Goal: Information Seeking & Learning: Compare options

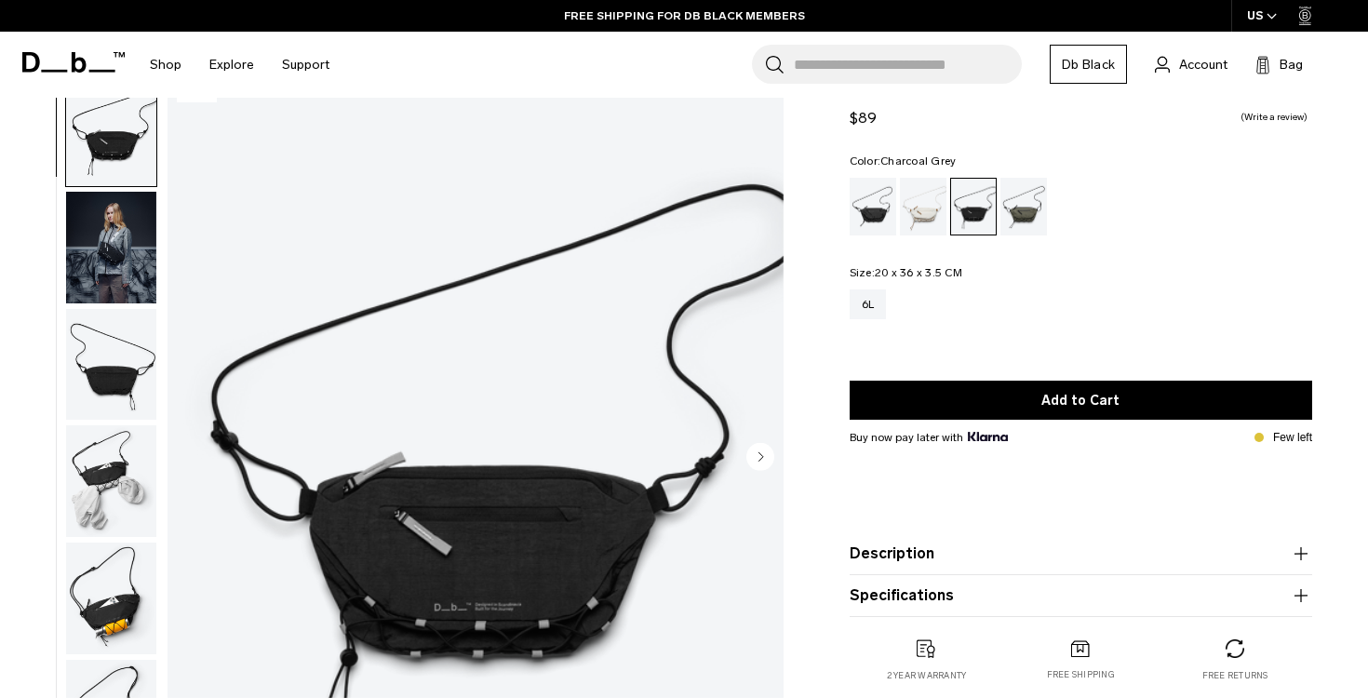
scroll to position [60, 0]
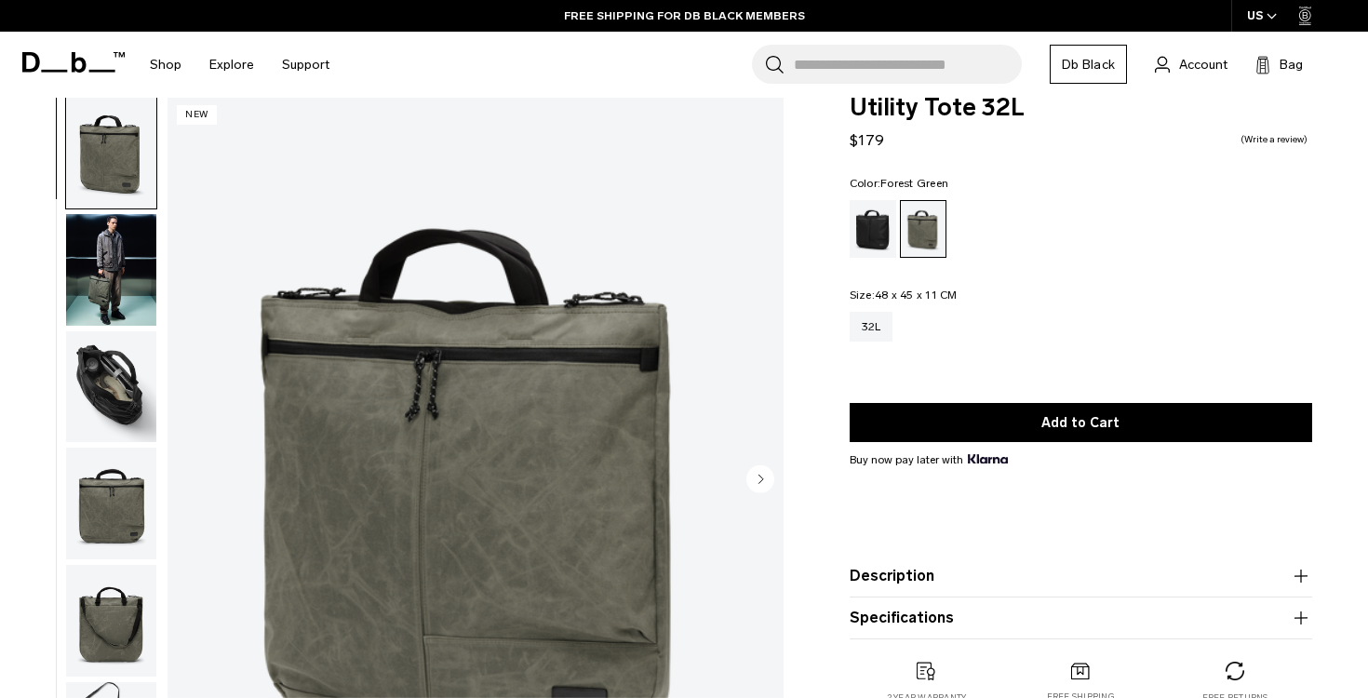
click at [127, 421] on img "button" at bounding box center [111, 387] width 90 height 112
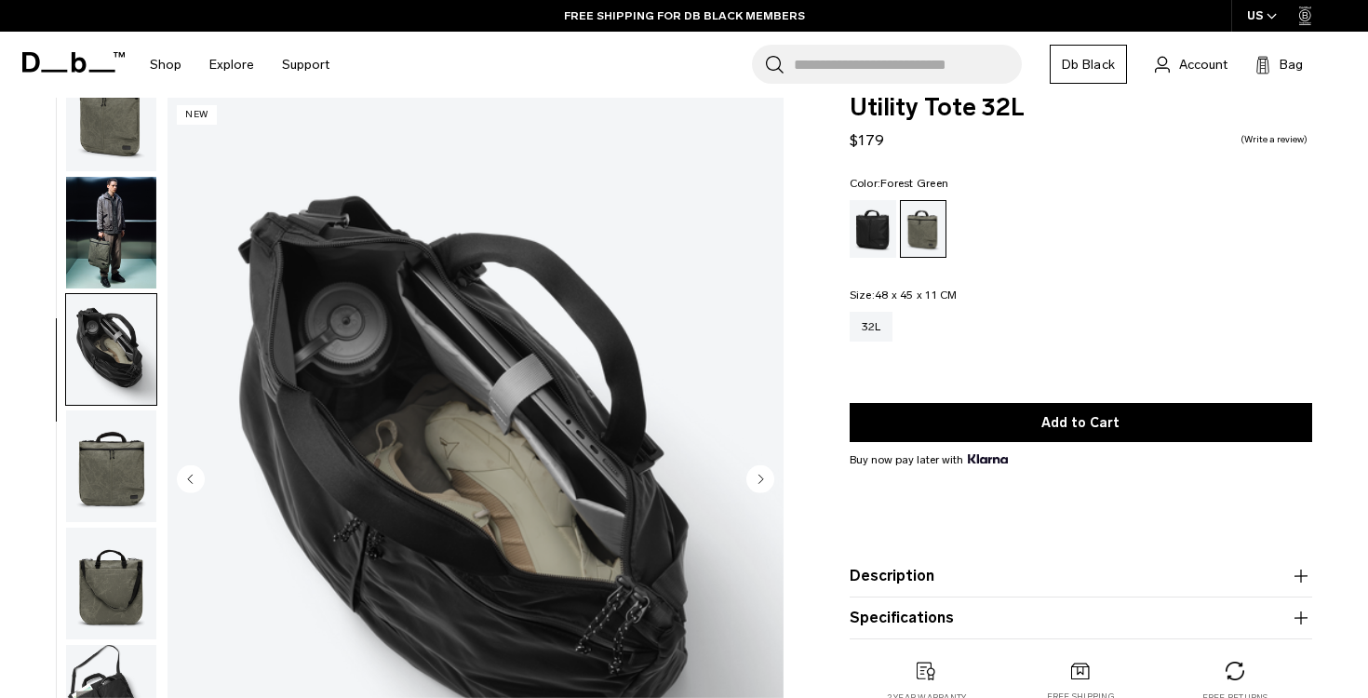
scroll to position [46, 0]
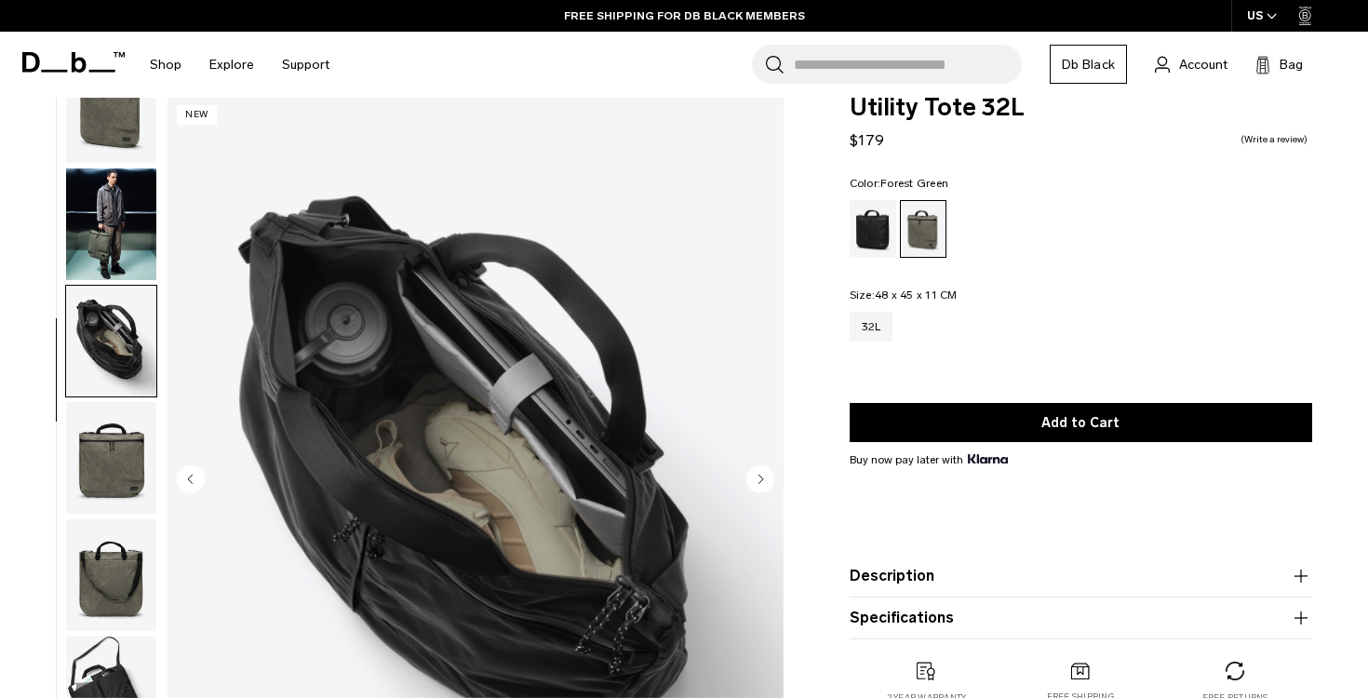
click at [104, 491] on img "button" at bounding box center [111, 458] width 90 height 112
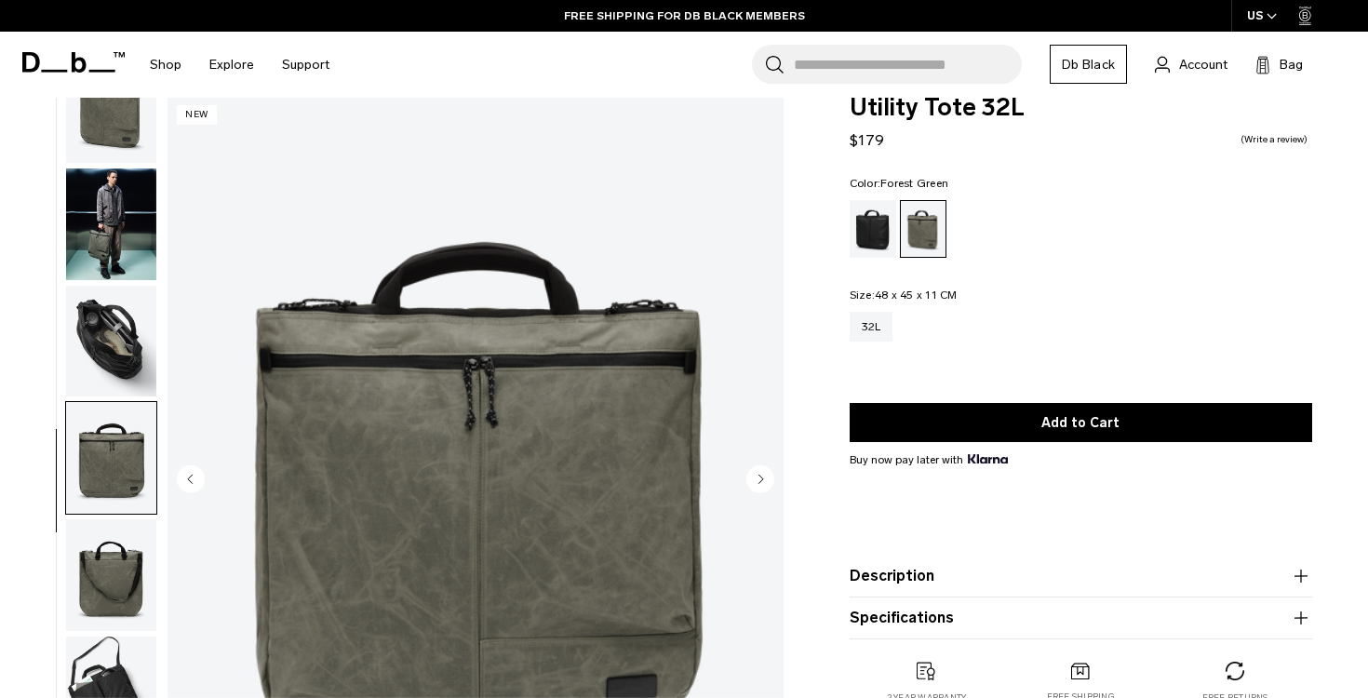
click at [113, 529] on img "button" at bounding box center [111, 575] width 90 height 112
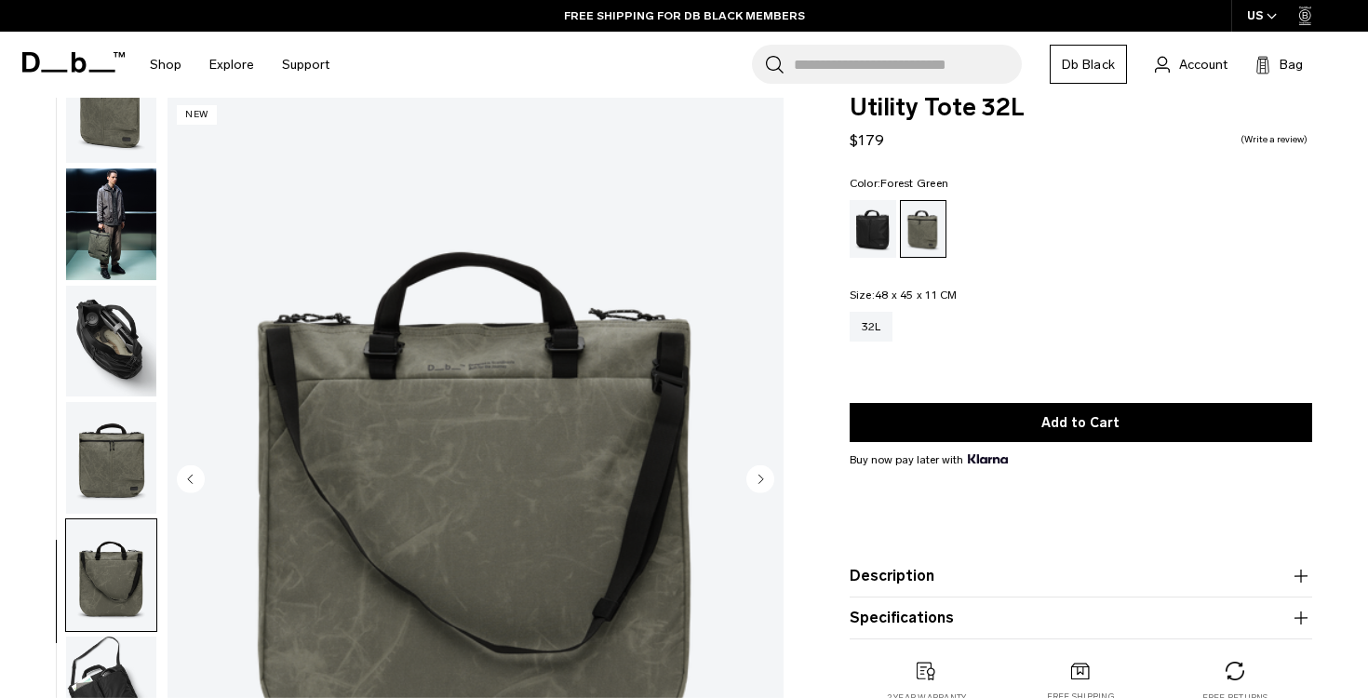
click at [111, 594] on img "button" at bounding box center [111, 575] width 90 height 112
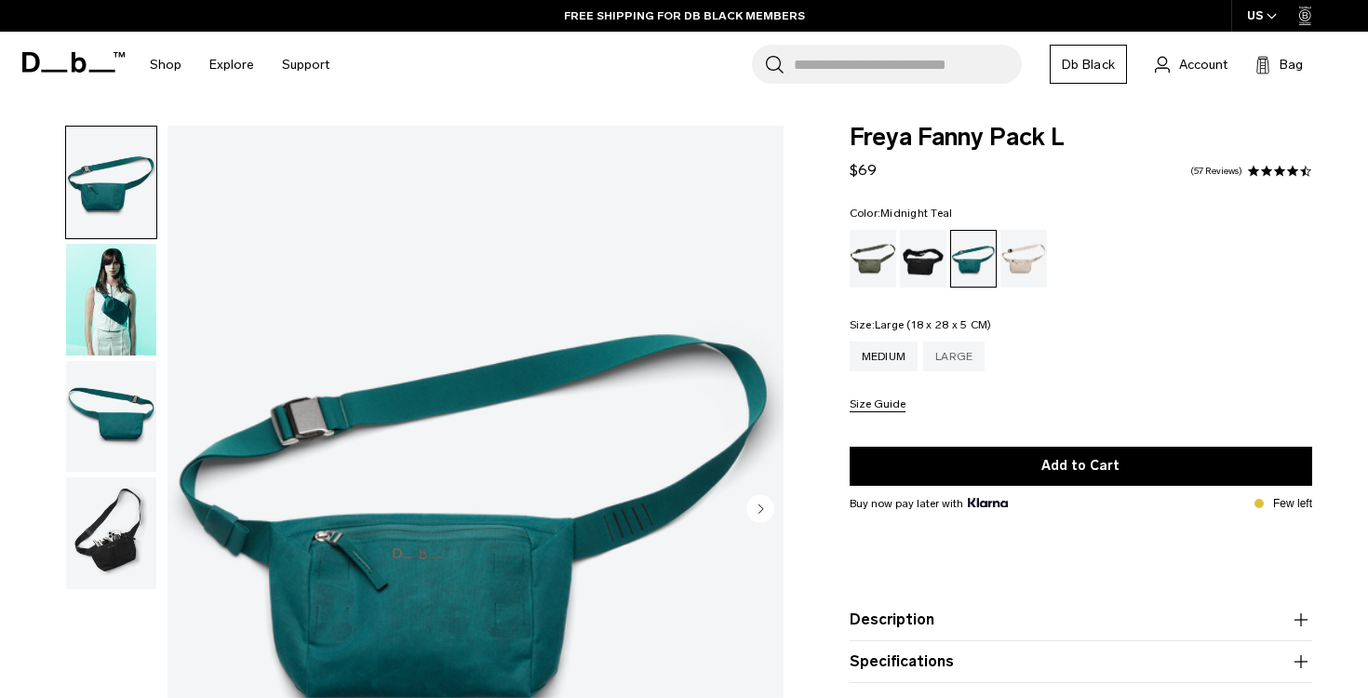
scroll to position [55, 0]
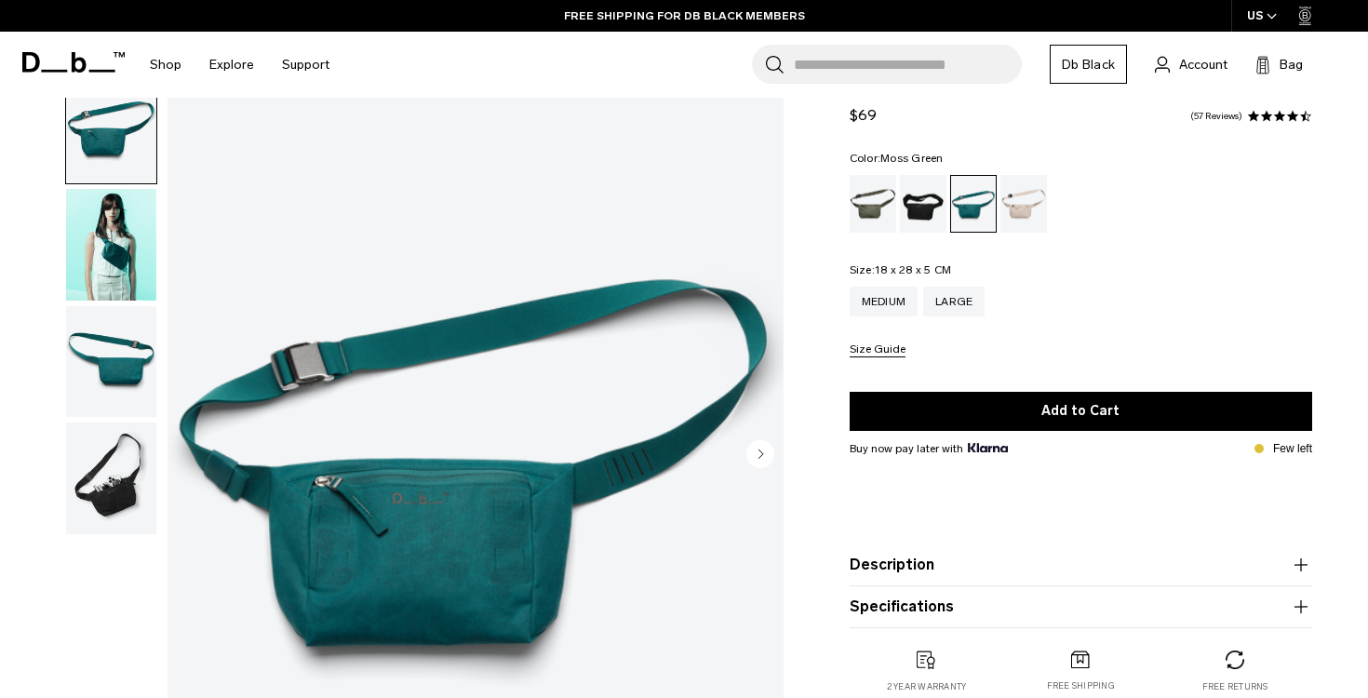
click at [872, 216] on div "Moss Green" at bounding box center [873, 204] width 47 height 58
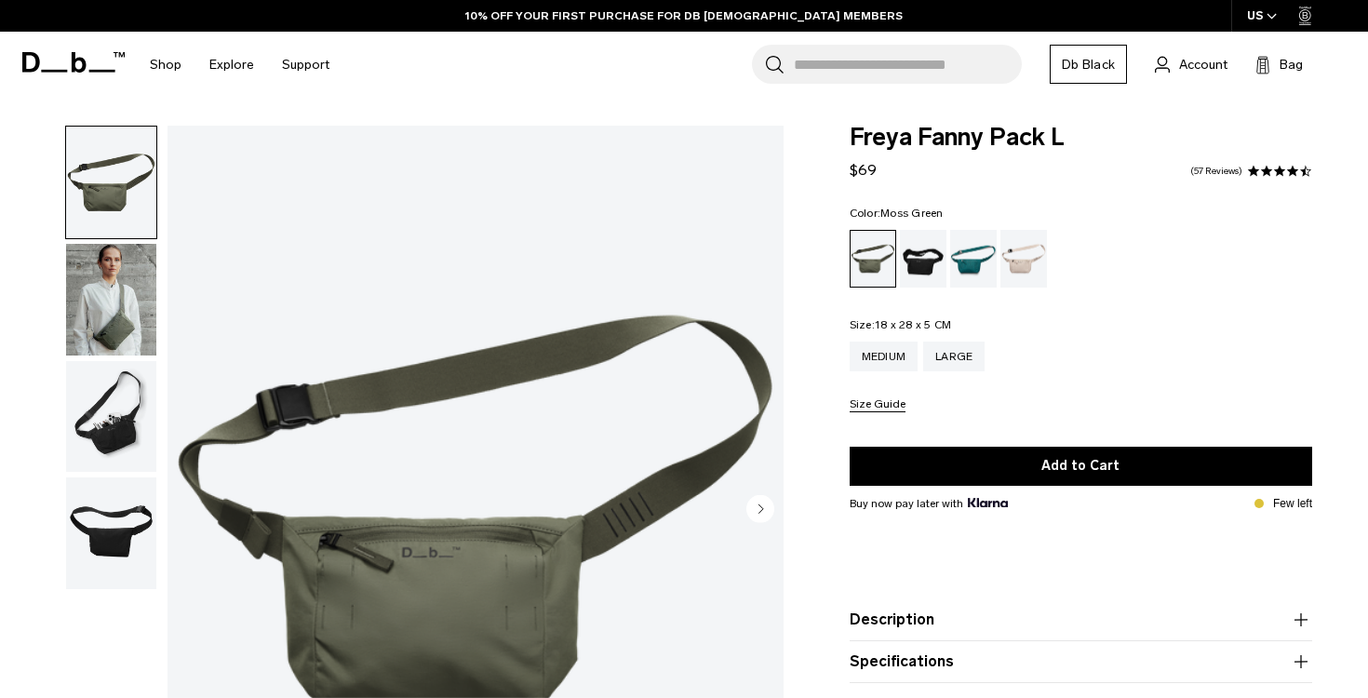
click at [121, 288] on img "button" at bounding box center [111, 300] width 90 height 112
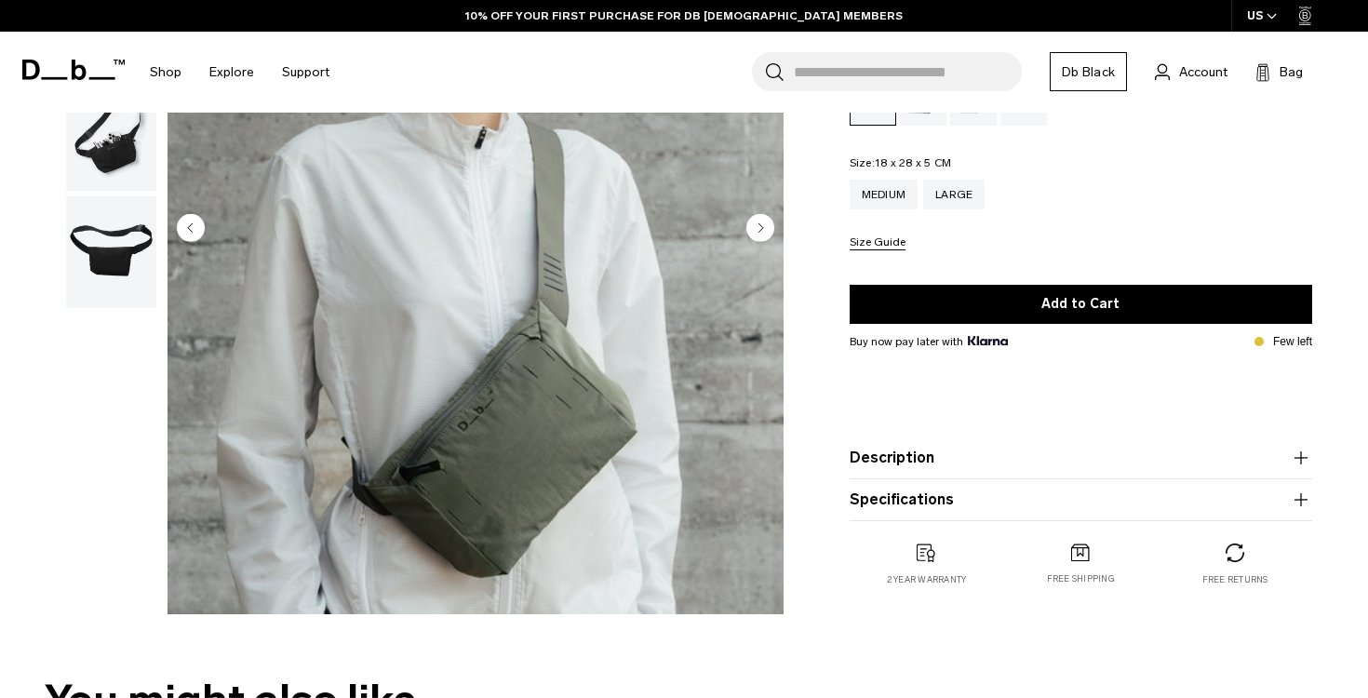
scroll to position [174, 0]
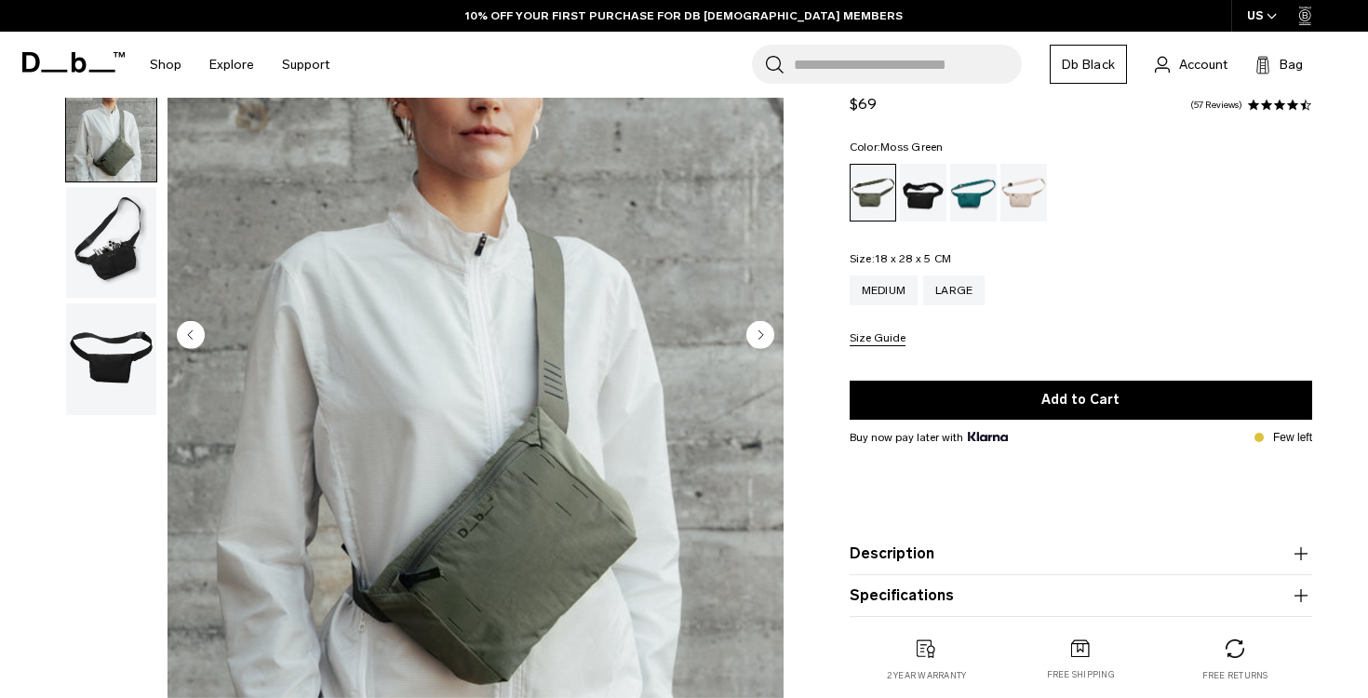
click at [768, 320] on icon "Next slide" at bounding box center [760, 334] width 28 height 28
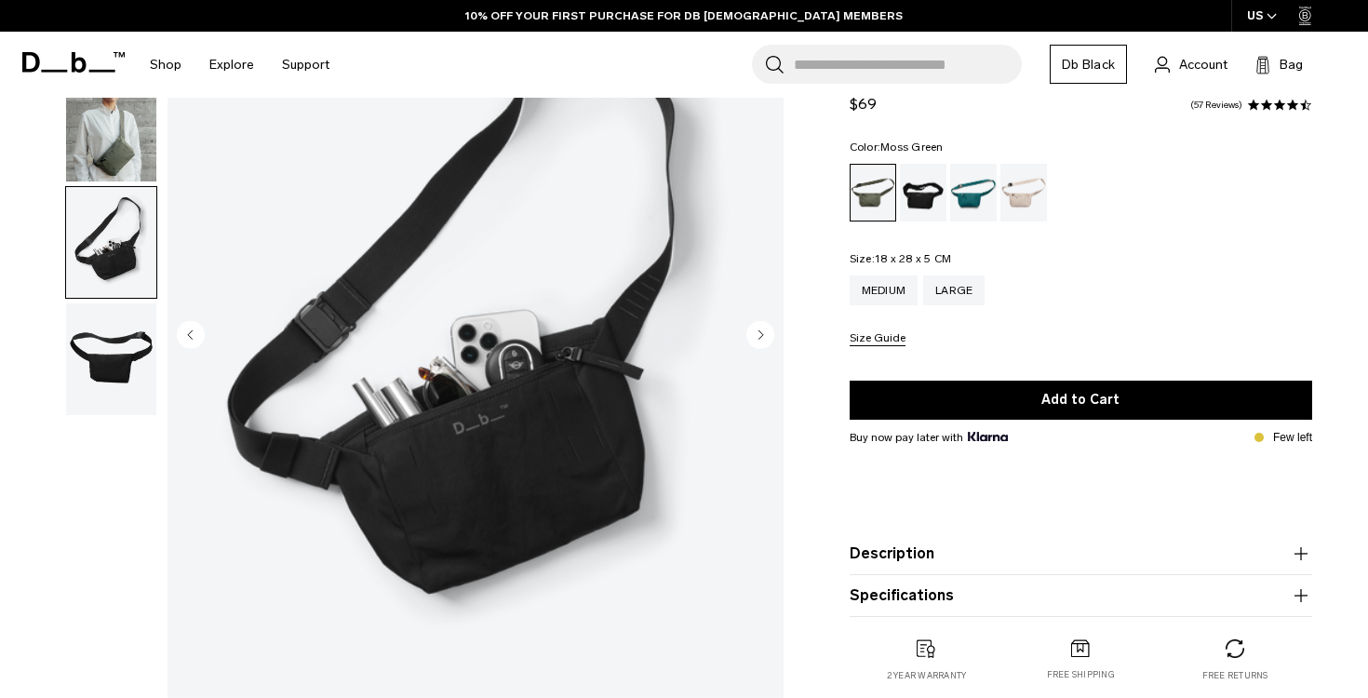
click at [765, 328] on circle "Next slide" at bounding box center [760, 334] width 28 height 28
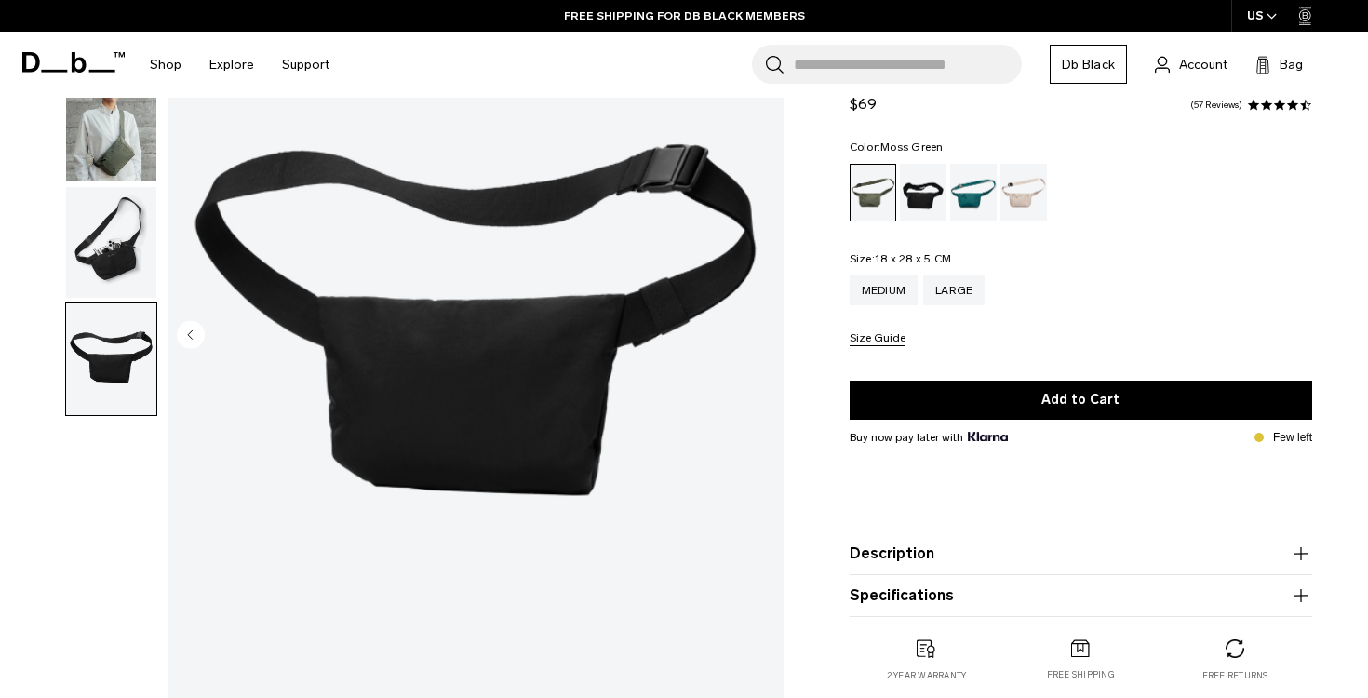
click at [765, 328] on img "4 / 4" at bounding box center [475, 337] width 616 height 770
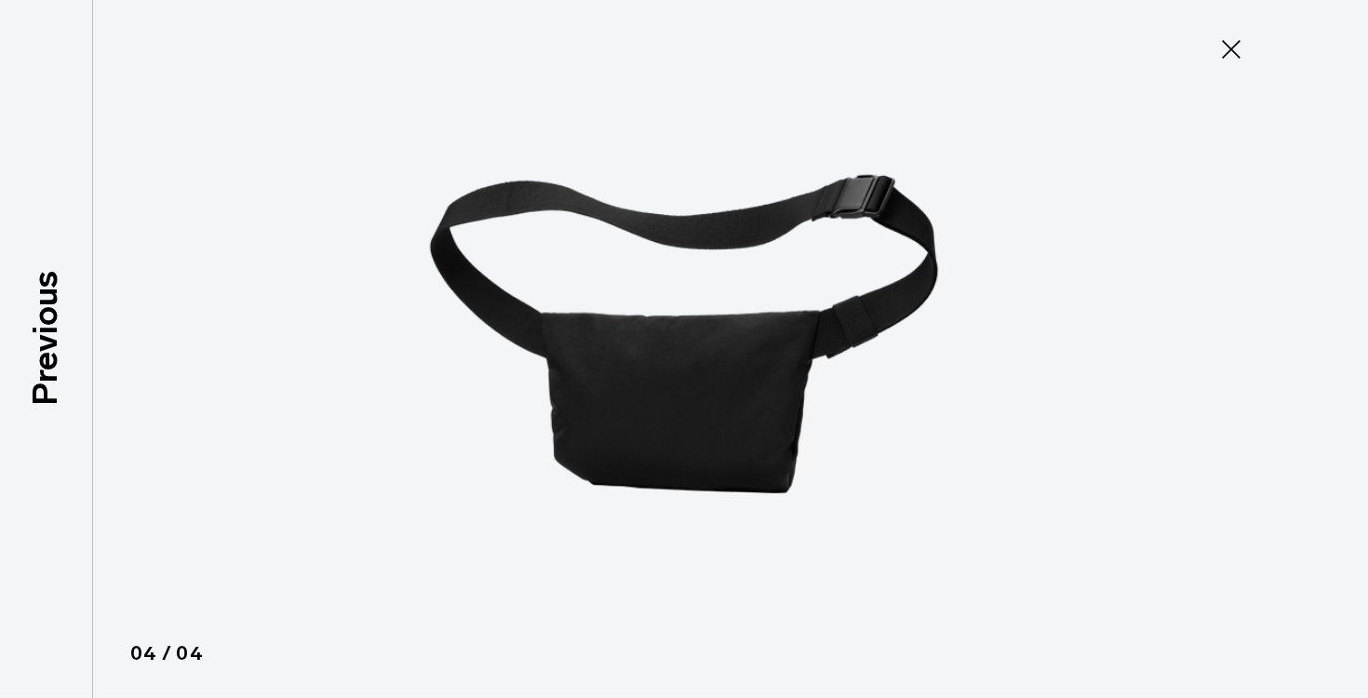
click at [1224, 49] on icon at bounding box center [1231, 49] width 30 height 30
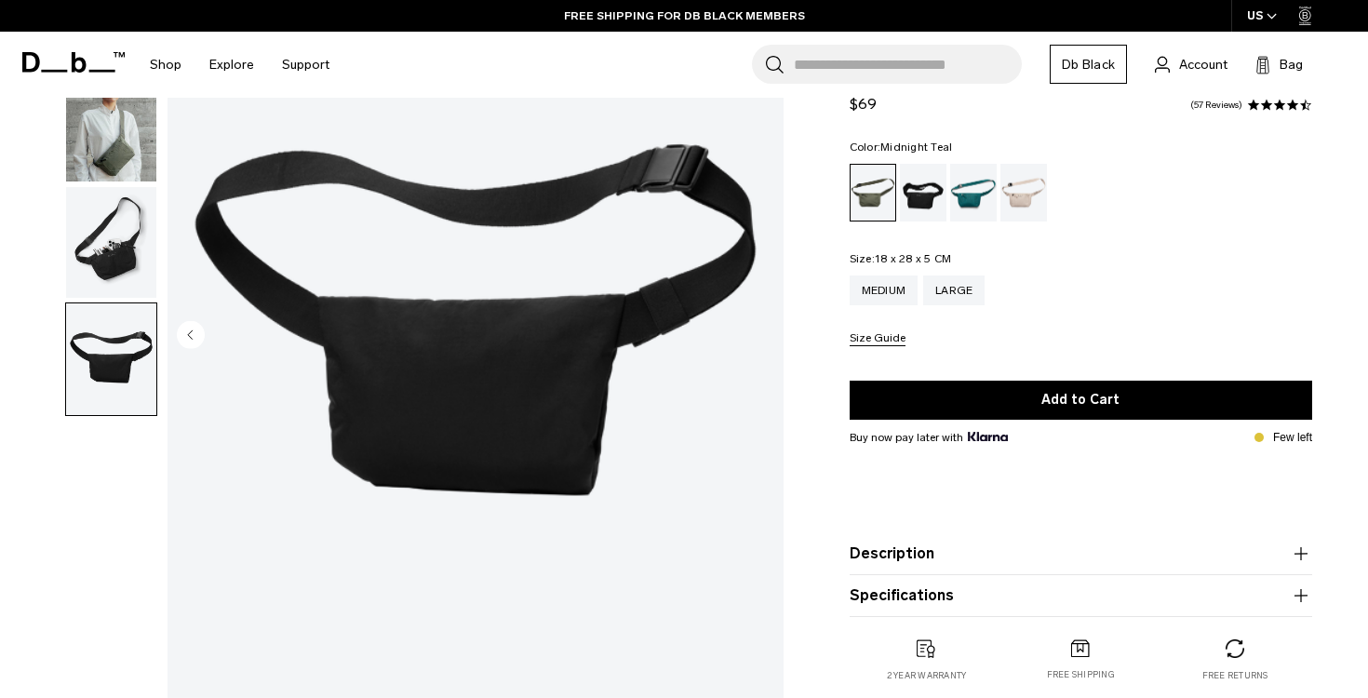
click at [971, 209] on div "Midnight Teal" at bounding box center [973, 193] width 47 height 58
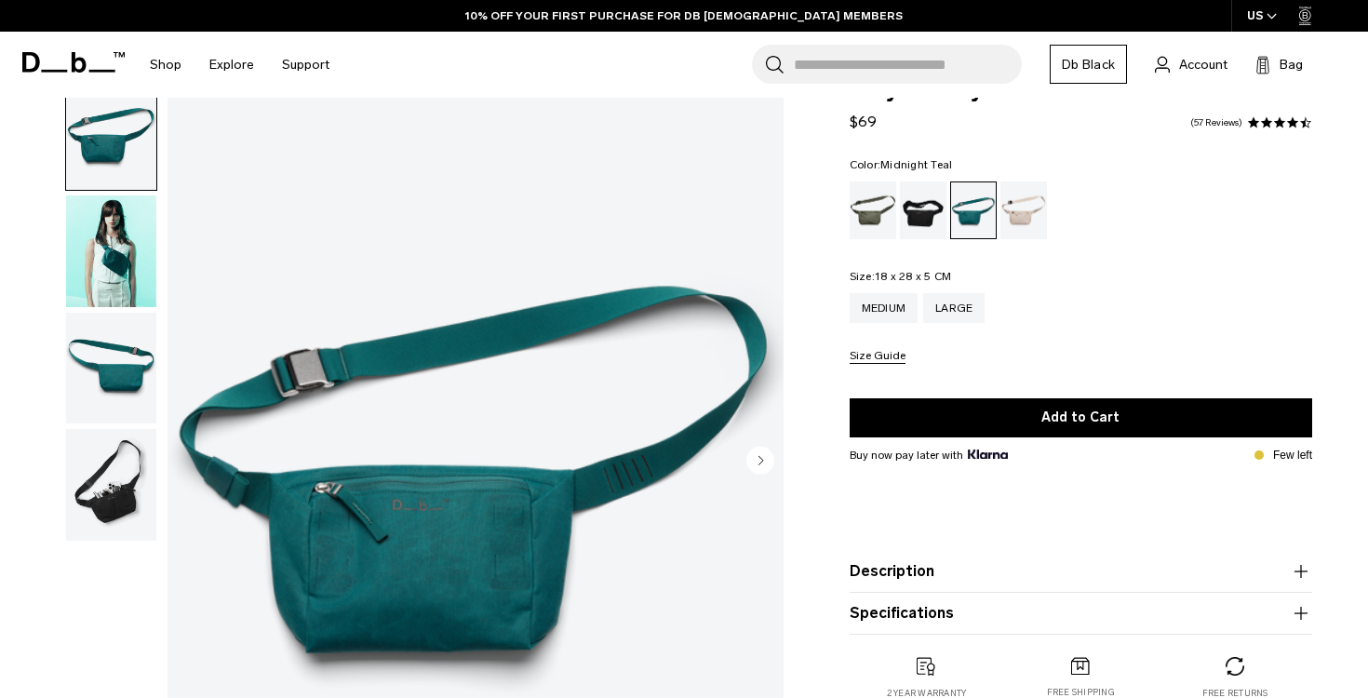
scroll to position [53, 0]
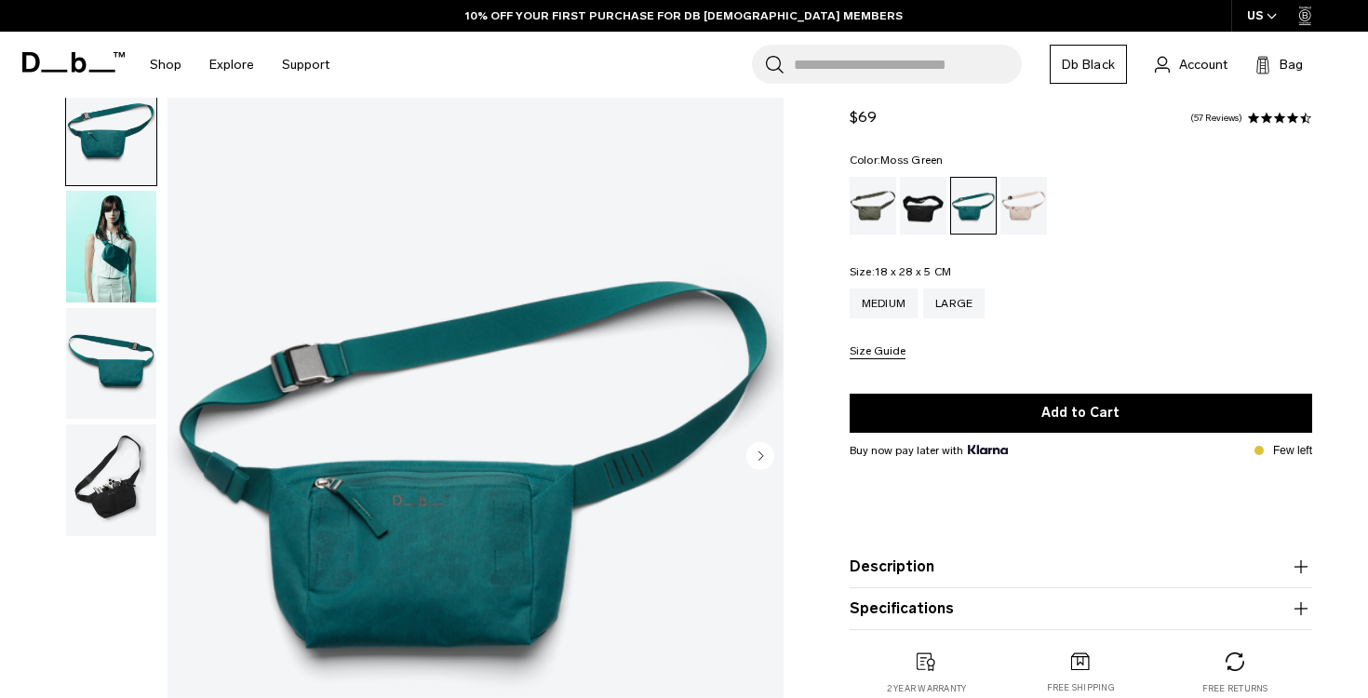
click at [864, 201] on div "Moss Green" at bounding box center [873, 206] width 47 height 58
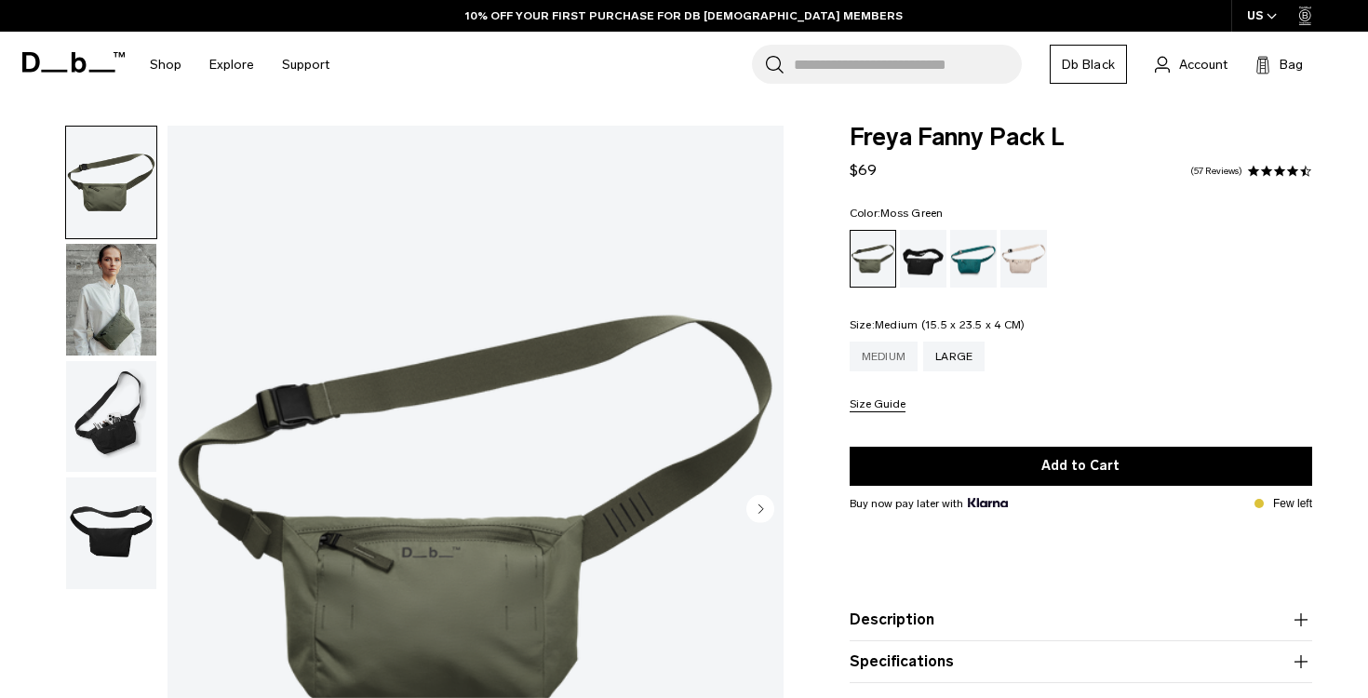
click at [891, 344] on div "Medium" at bounding box center [884, 356] width 69 height 30
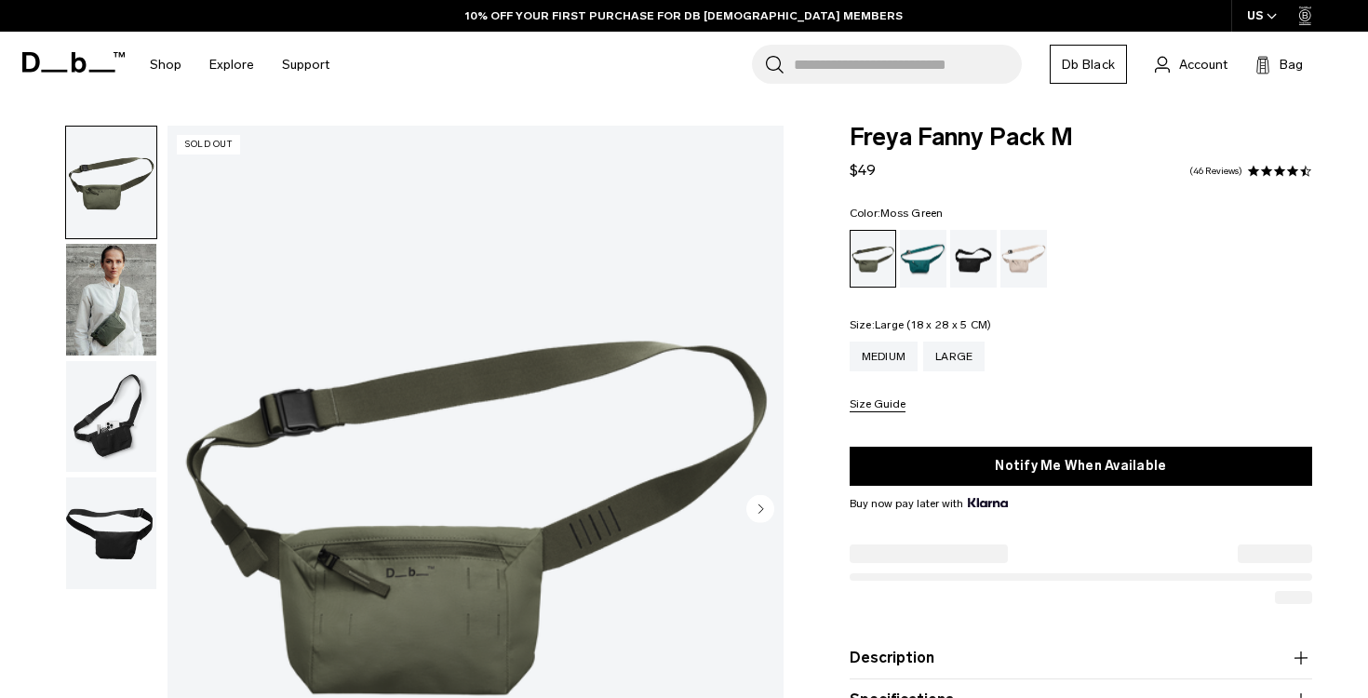
click at [967, 363] on div "Large" at bounding box center [953, 356] width 61 height 30
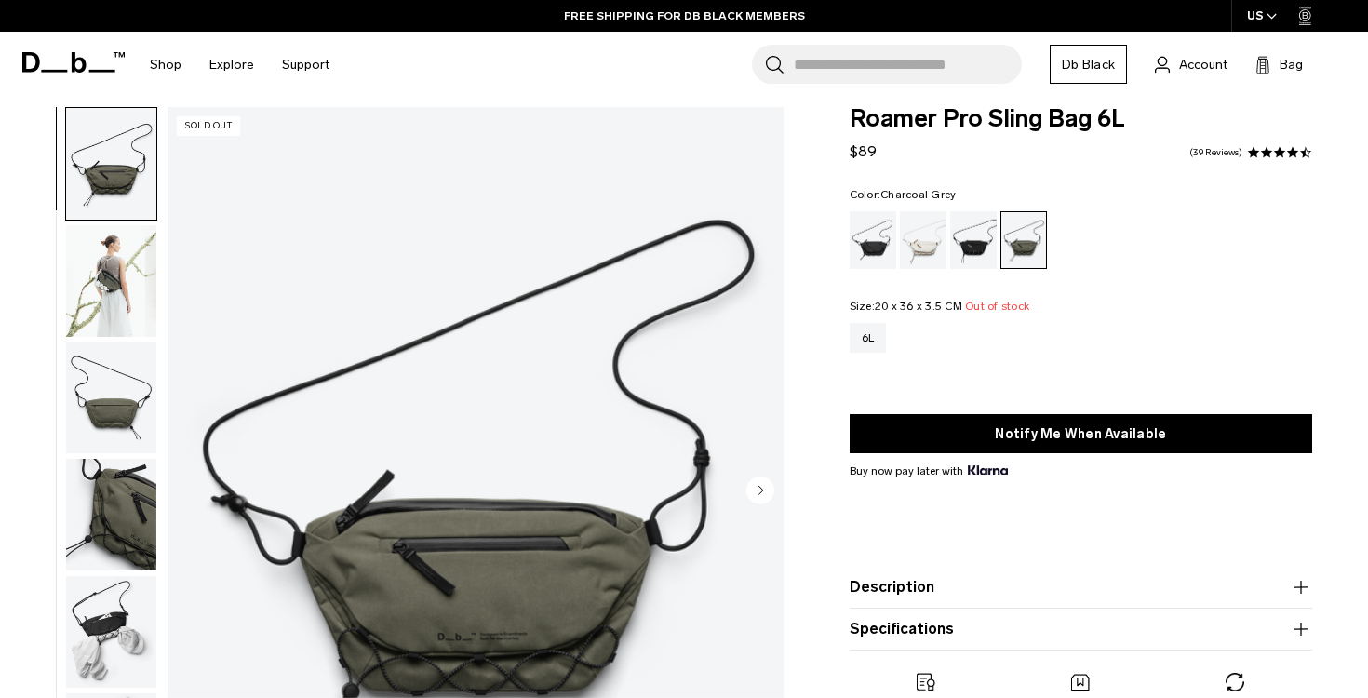
scroll to position [20, 0]
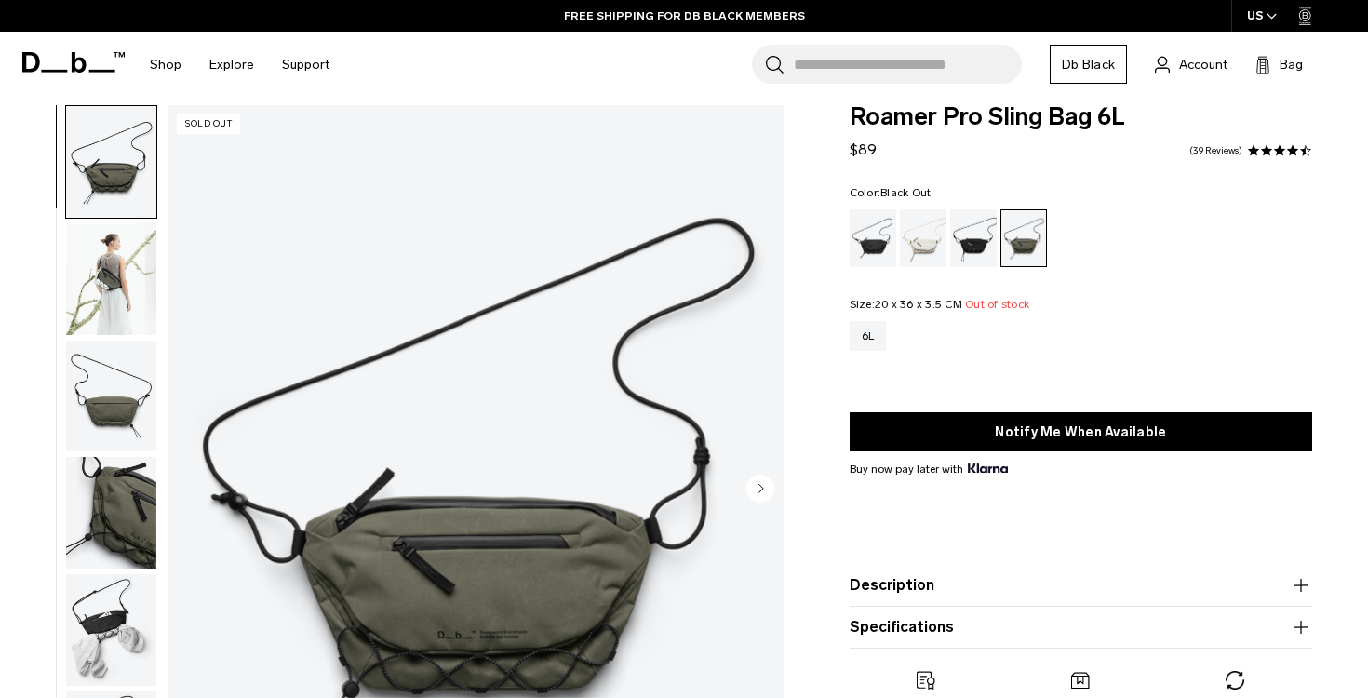
click at [878, 236] on div "Black Out" at bounding box center [873, 238] width 47 height 58
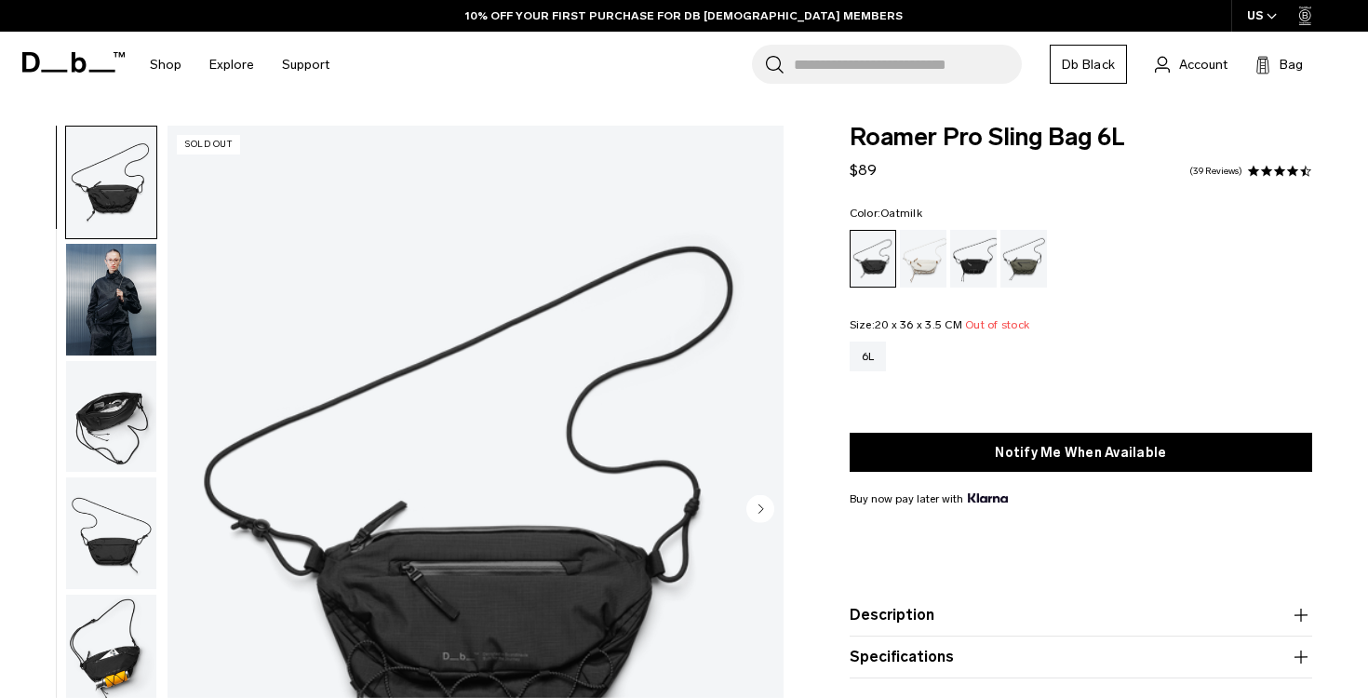
click at [931, 279] on div "Oatmilk" at bounding box center [923, 259] width 47 height 58
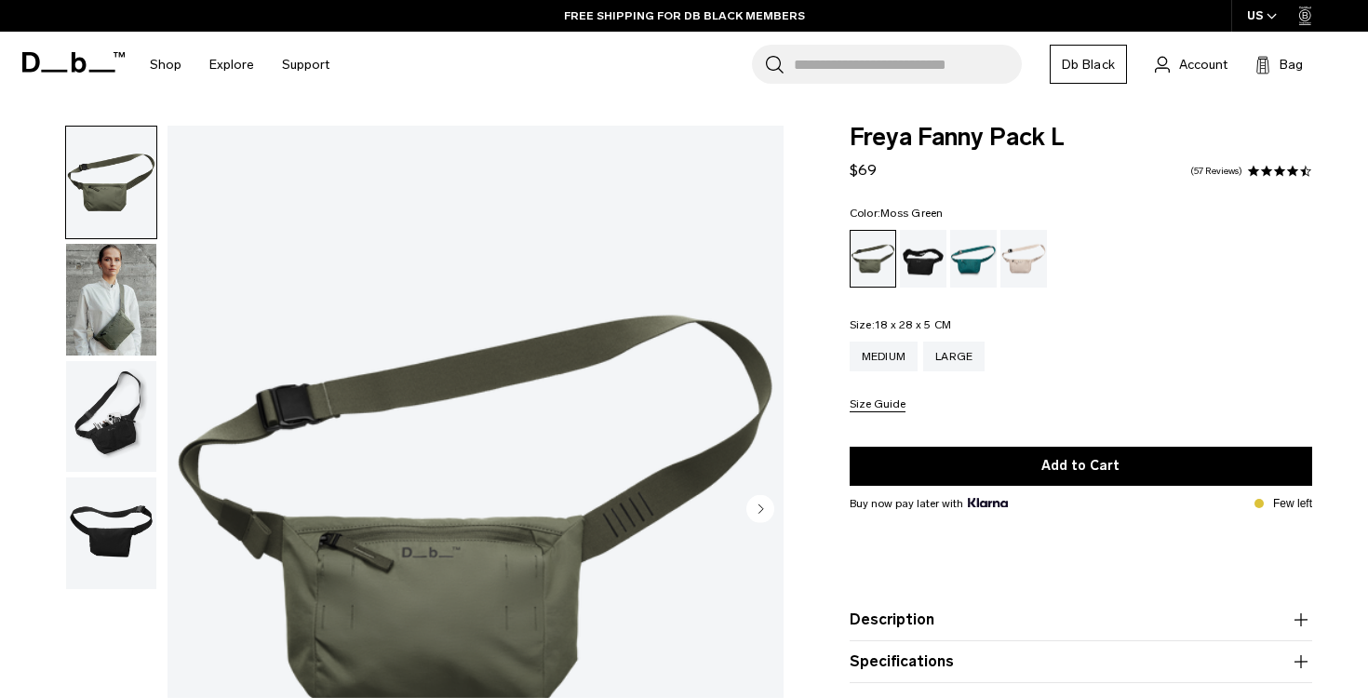
scroll to position [15, 0]
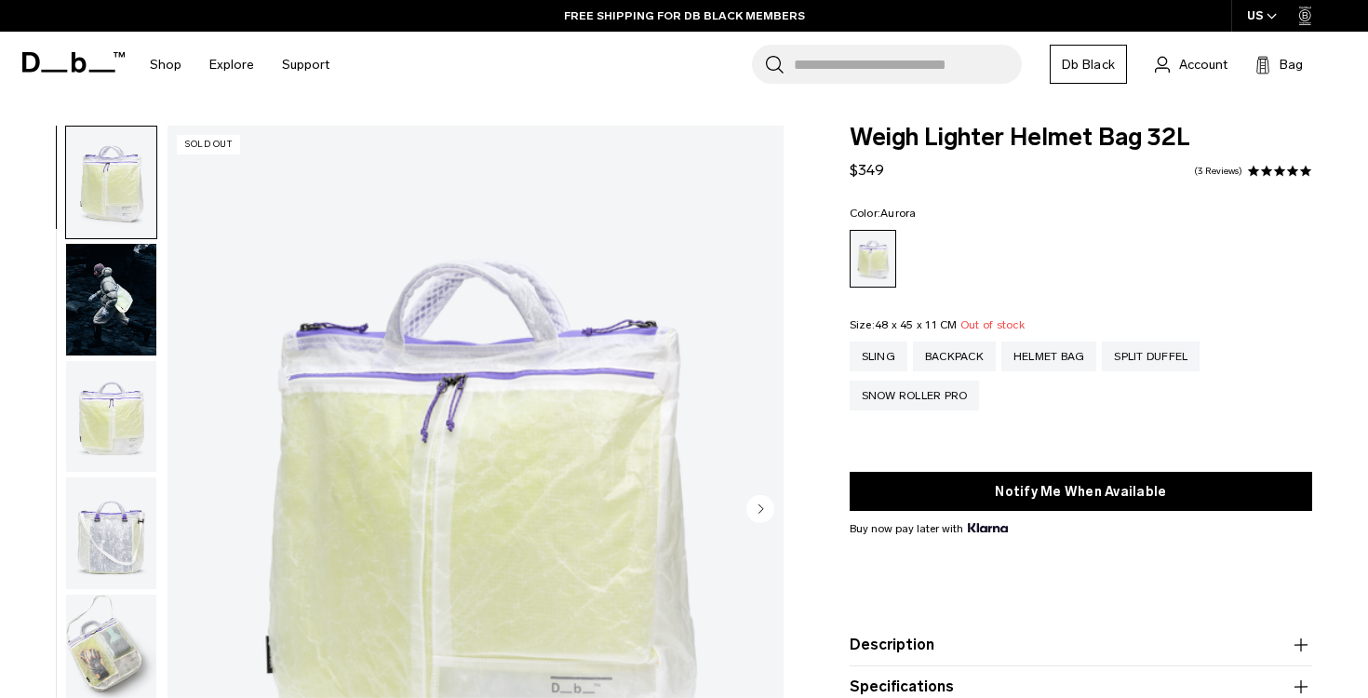
click at [123, 312] on img "button" at bounding box center [111, 300] width 90 height 112
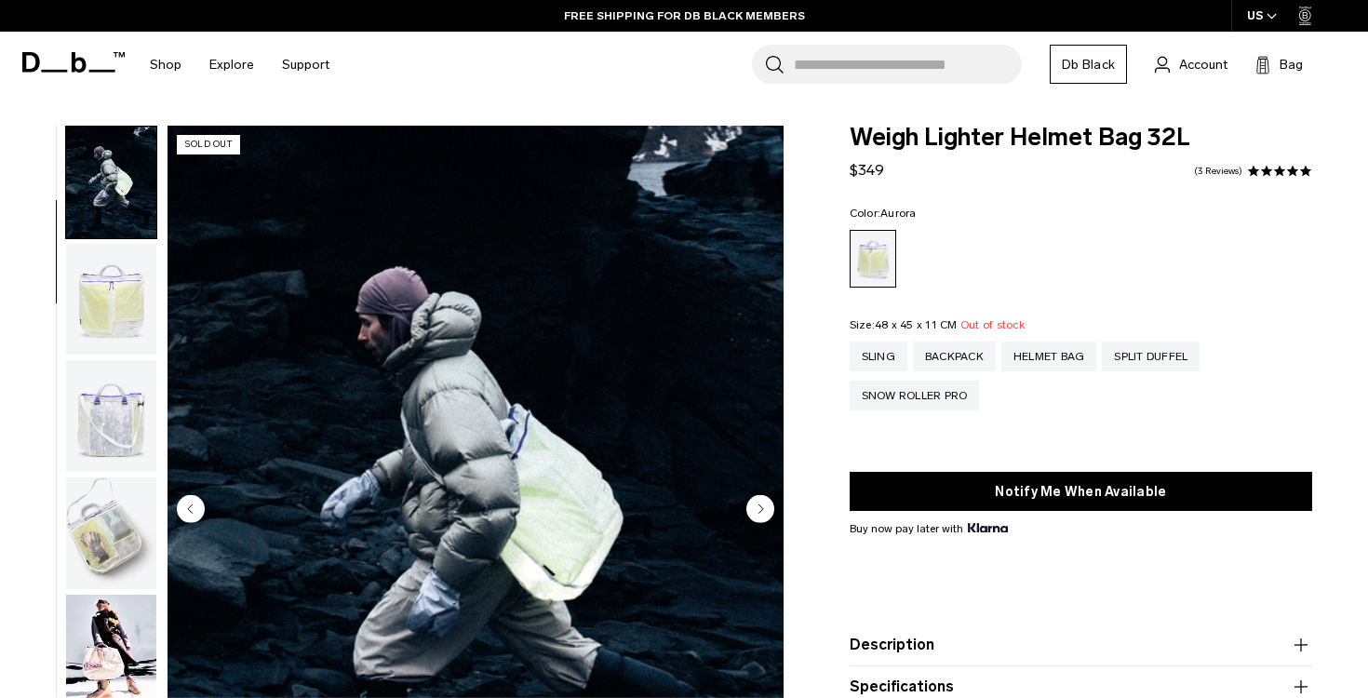
click at [118, 314] on img "button" at bounding box center [111, 300] width 90 height 112
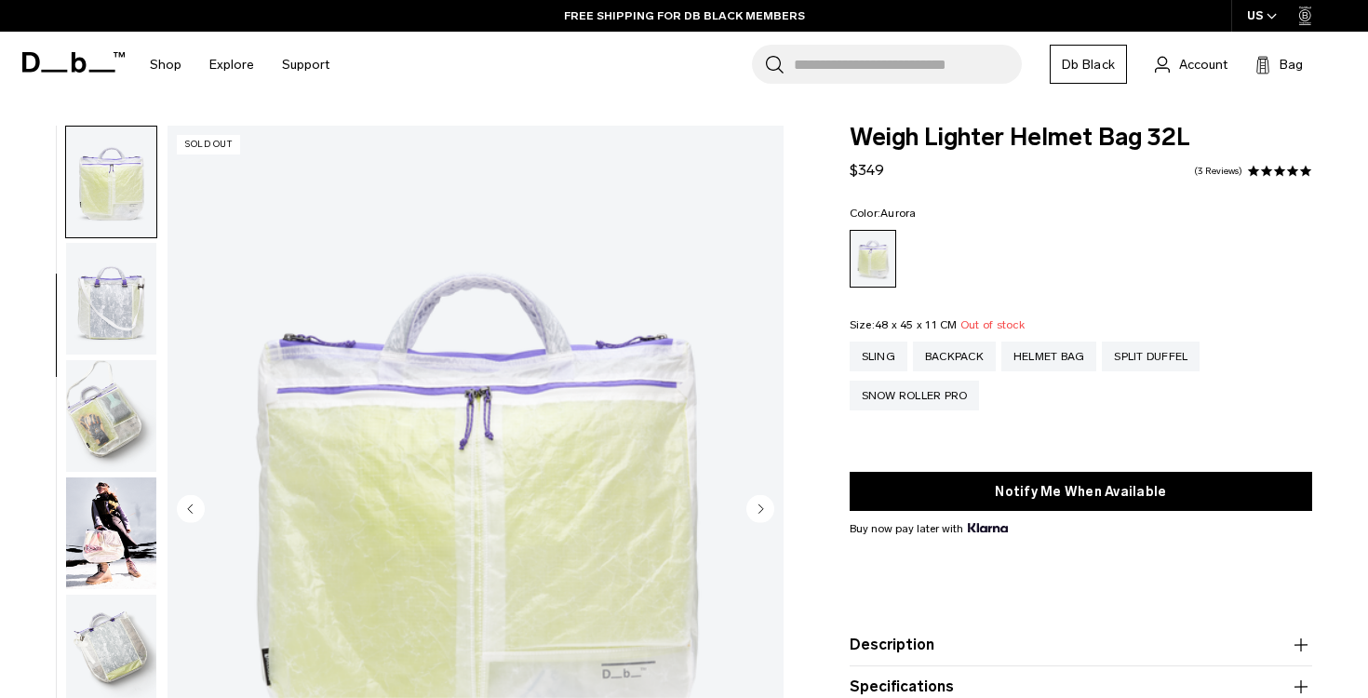
click at [114, 316] on img "button" at bounding box center [111, 299] width 90 height 112
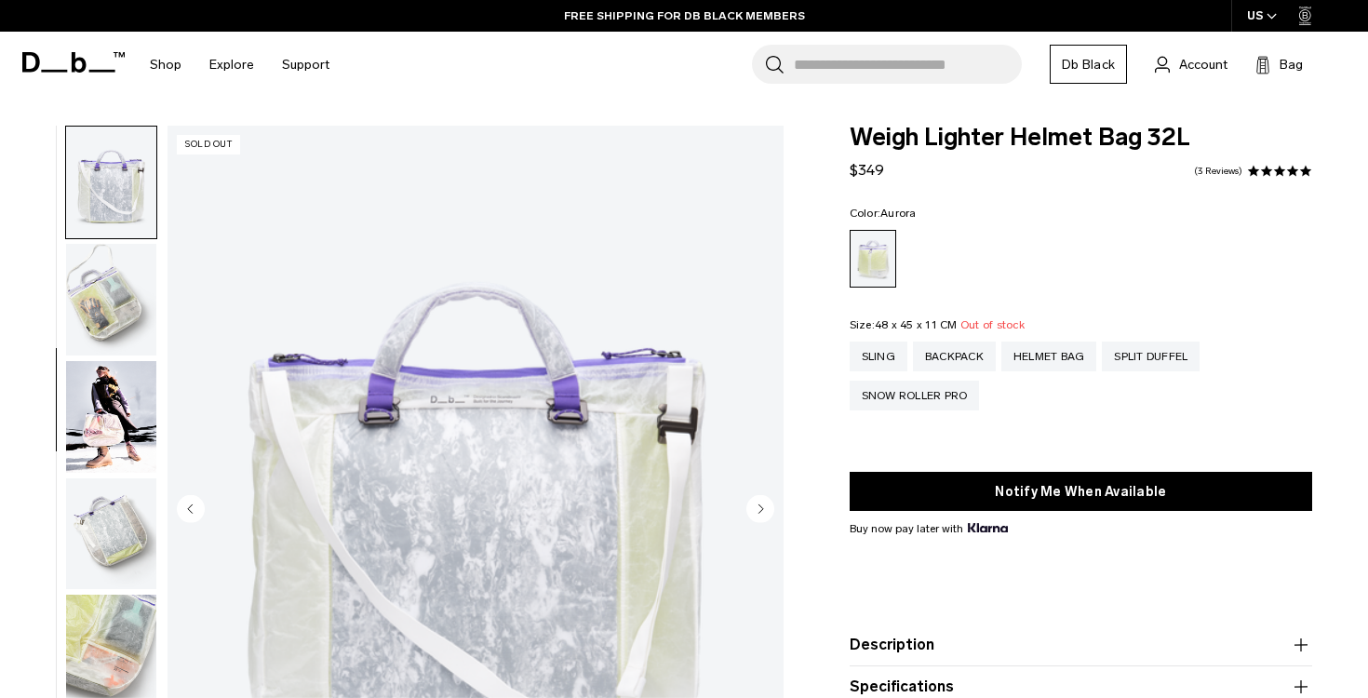
click at [114, 321] on img "button" at bounding box center [111, 300] width 90 height 112
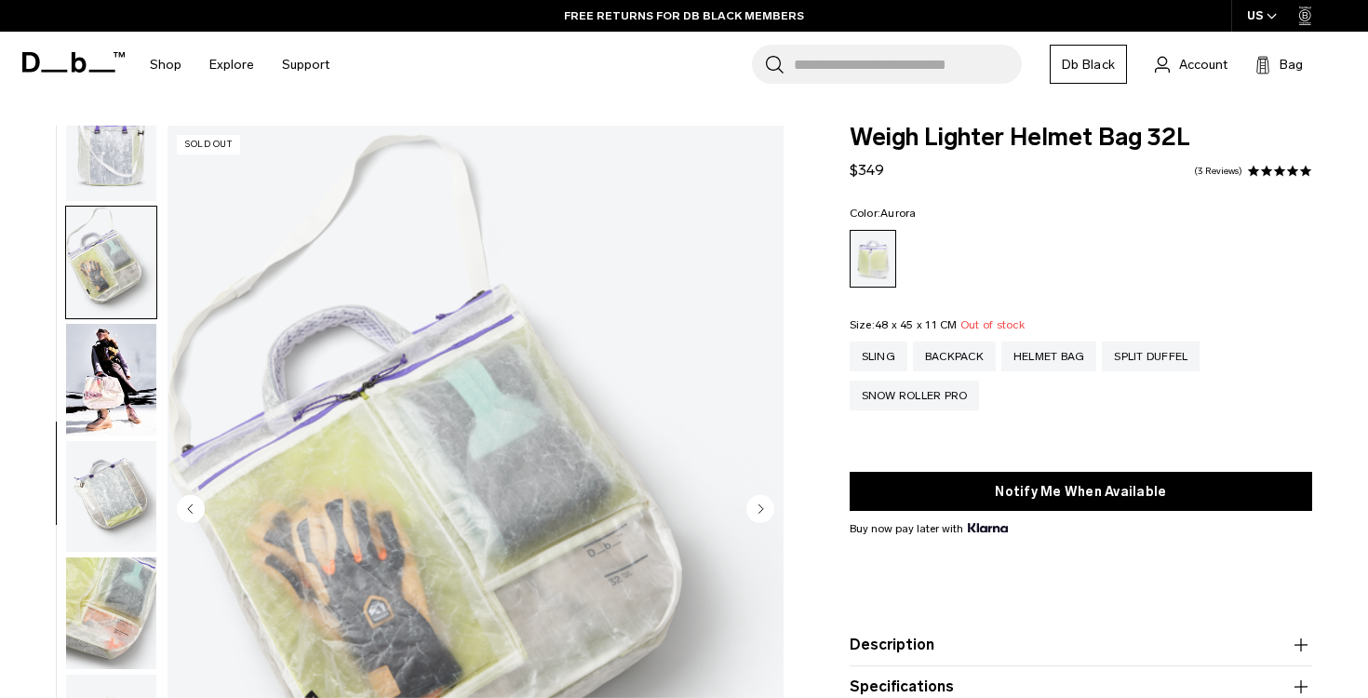
scroll to position [397, 0]
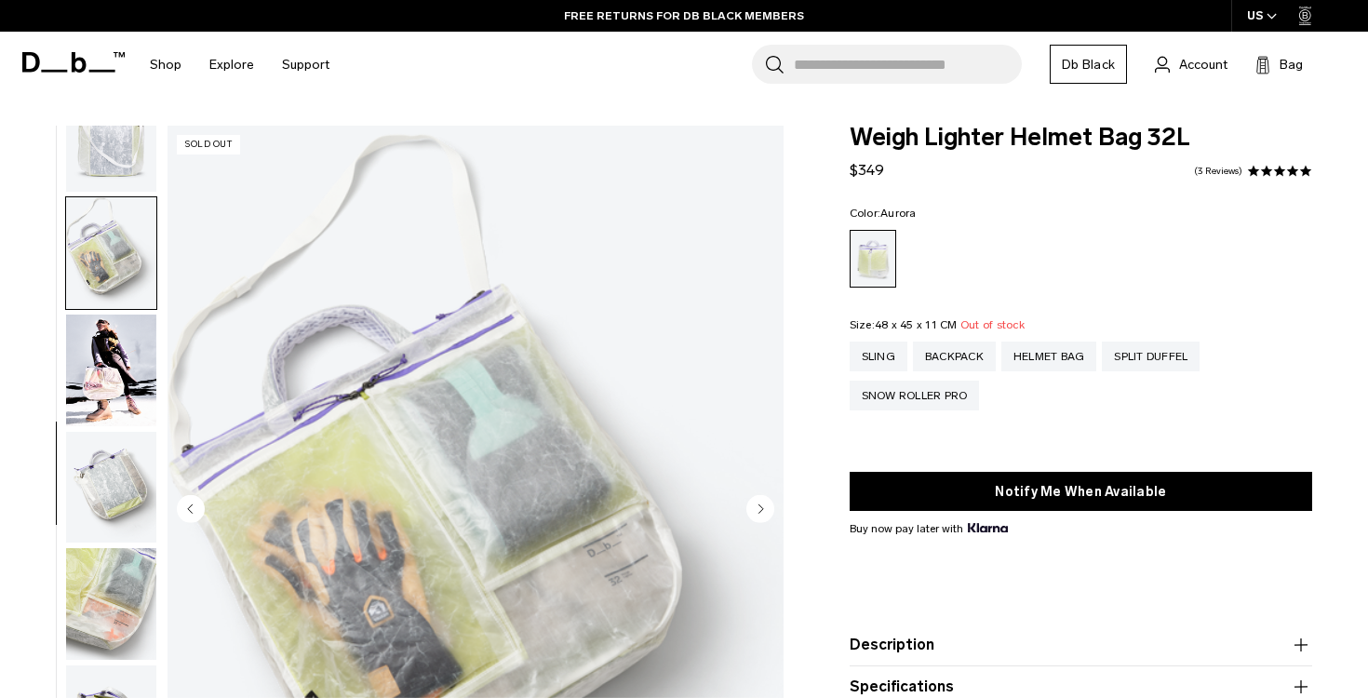
click at [117, 331] on img "button" at bounding box center [111, 371] width 90 height 112
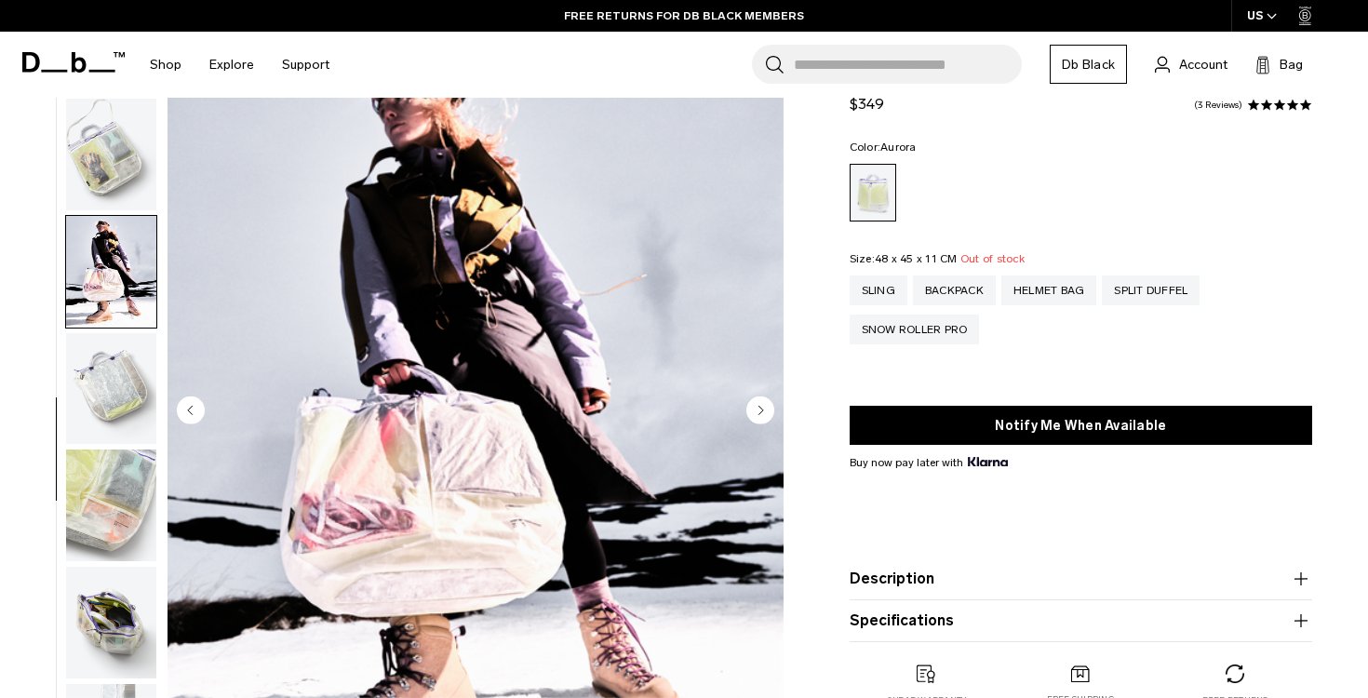
scroll to position [114, 0]
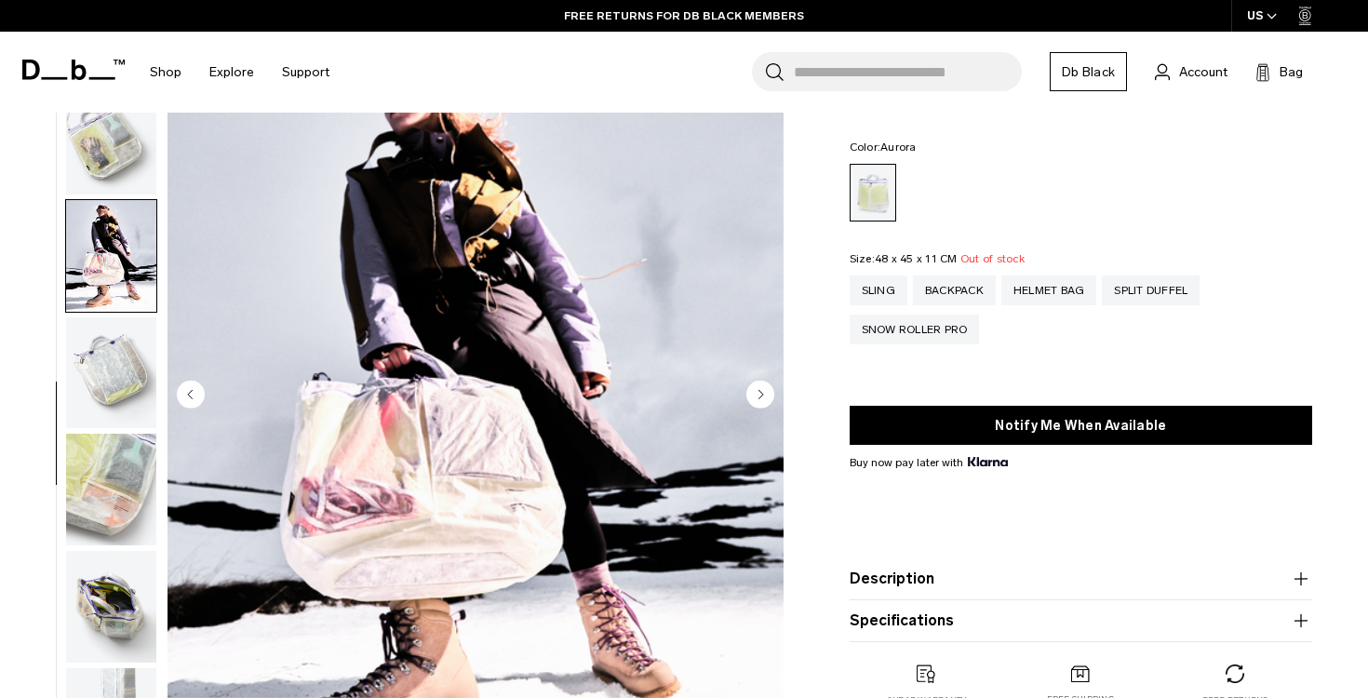
click at [149, 369] on img "button" at bounding box center [111, 373] width 90 height 112
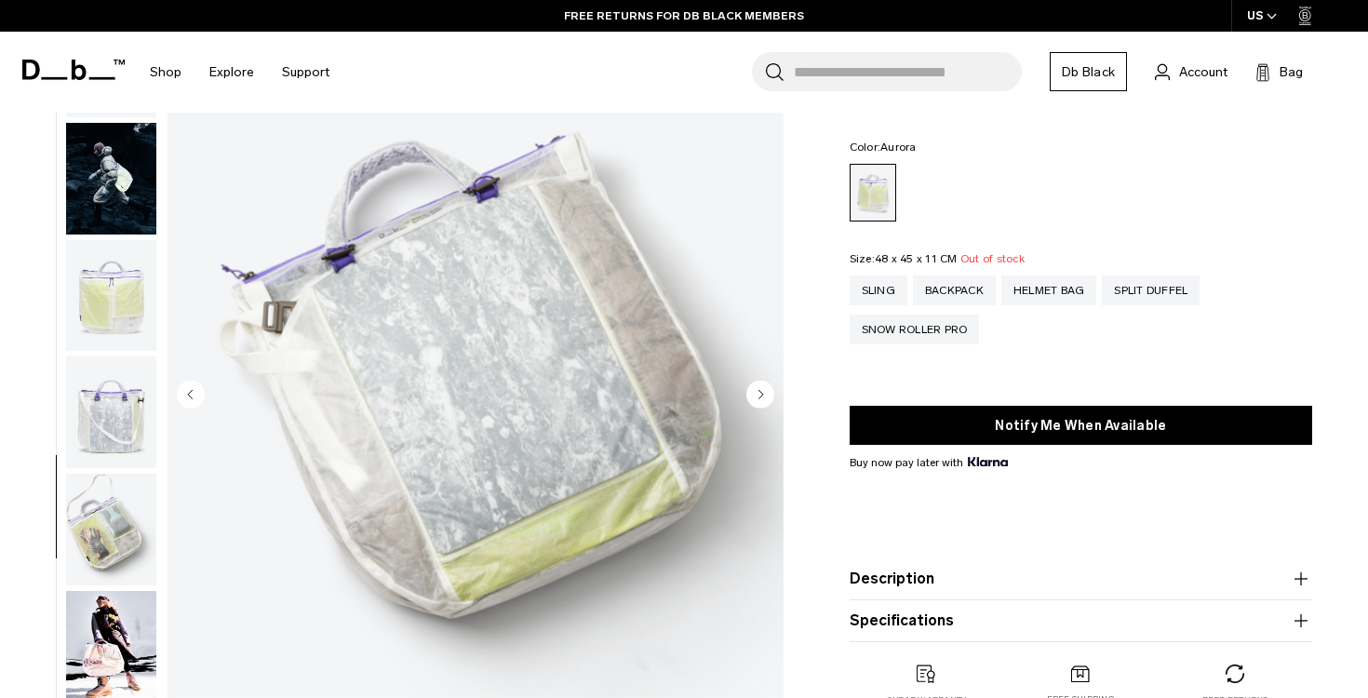
scroll to position [0, 0]
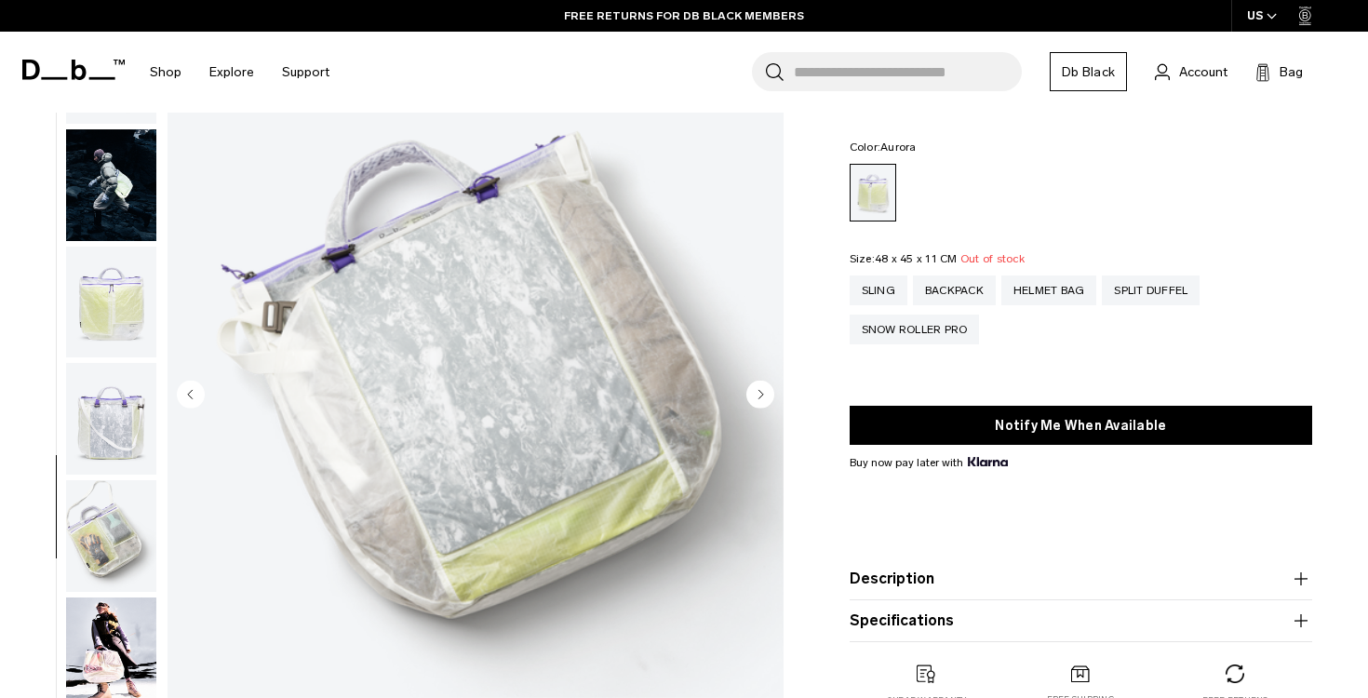
click at [123, 218] on img "button" at bounding box center [111, 185] width 90 height 112
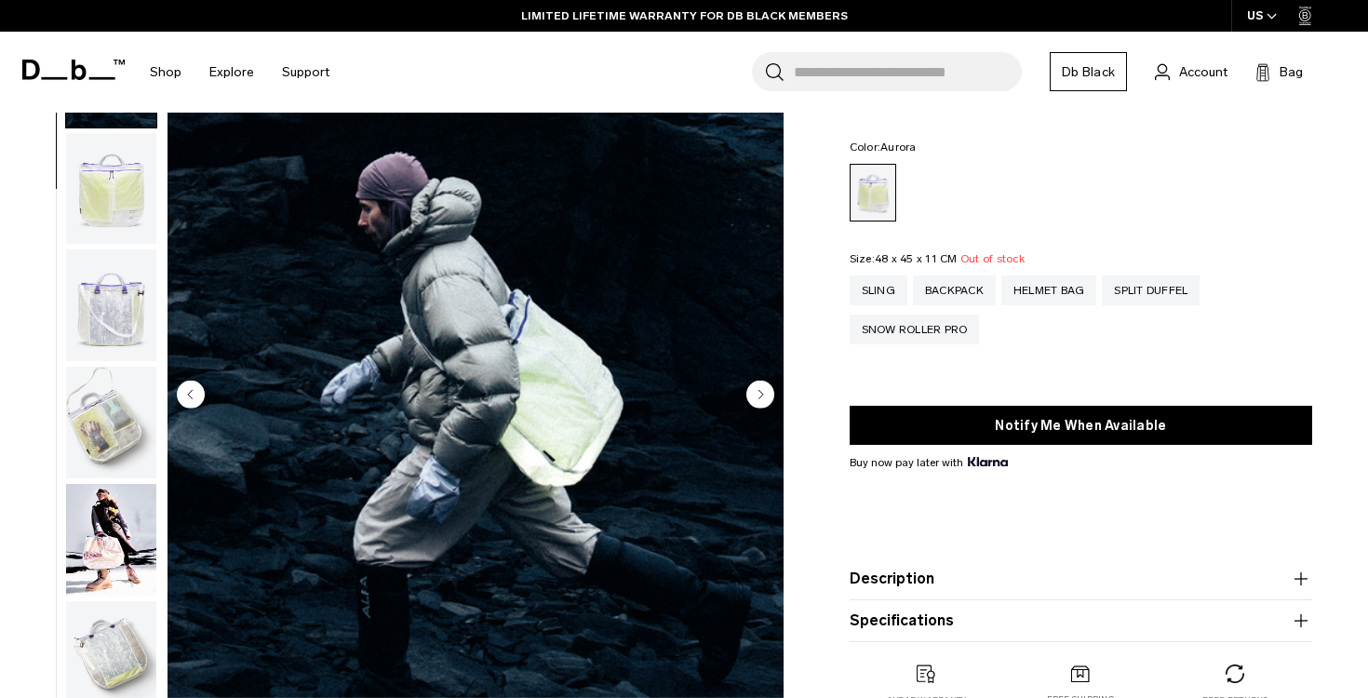
scroll to position [117, 0]
click at [884, 287] on div "Sling" at bounding box center [879, 290] width 58 height 30
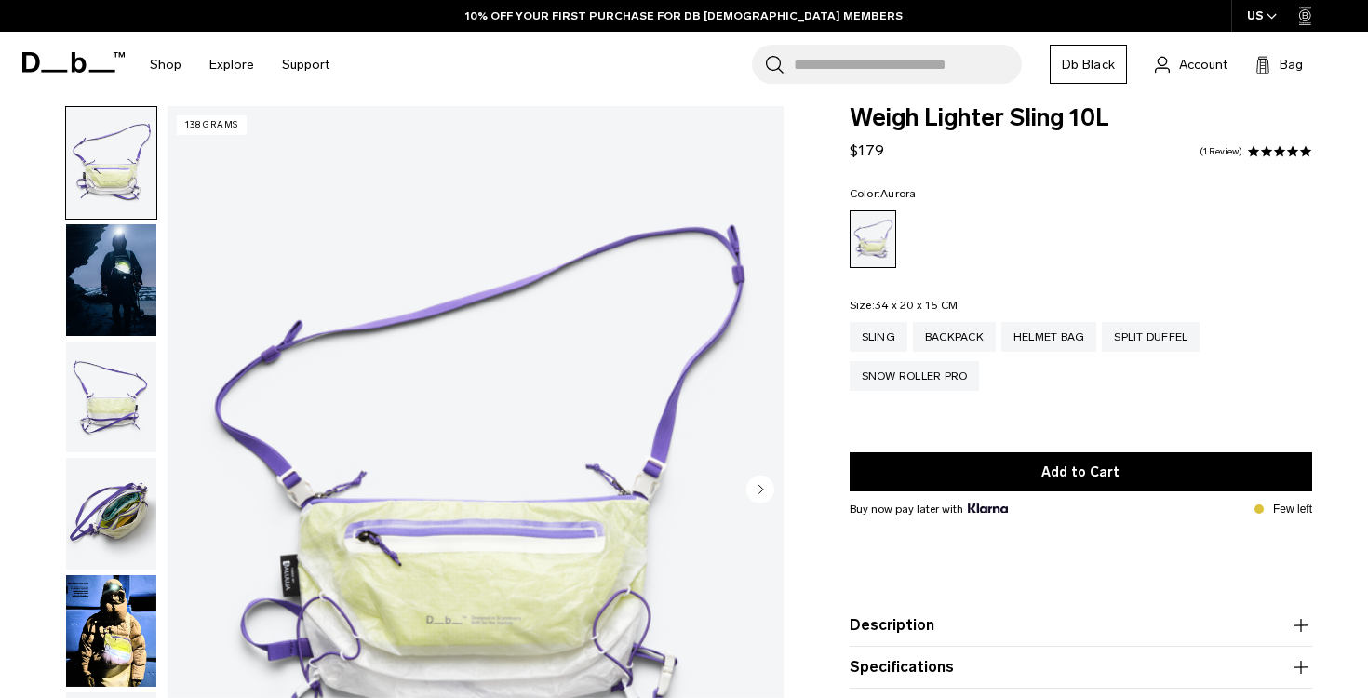
scroll to position [54, 0]
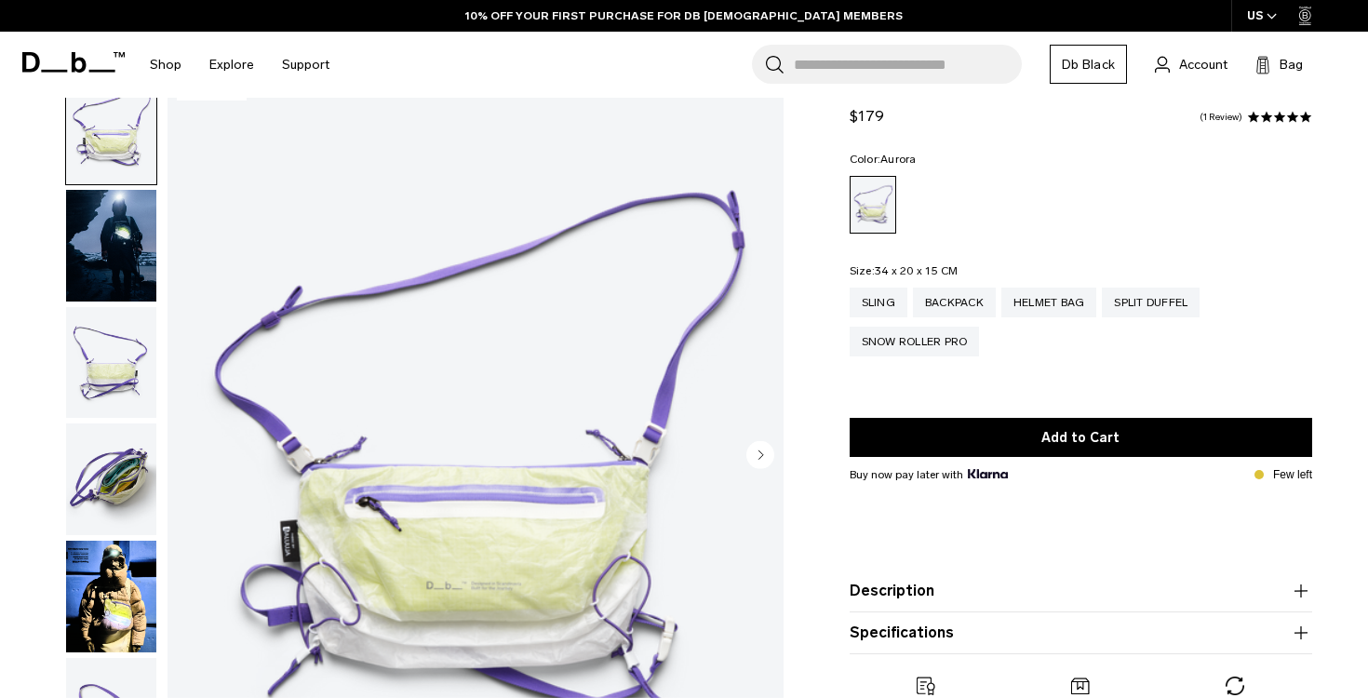
click at [116, 242] on img "button" at bounding box center [111, 246] width 90 height 112
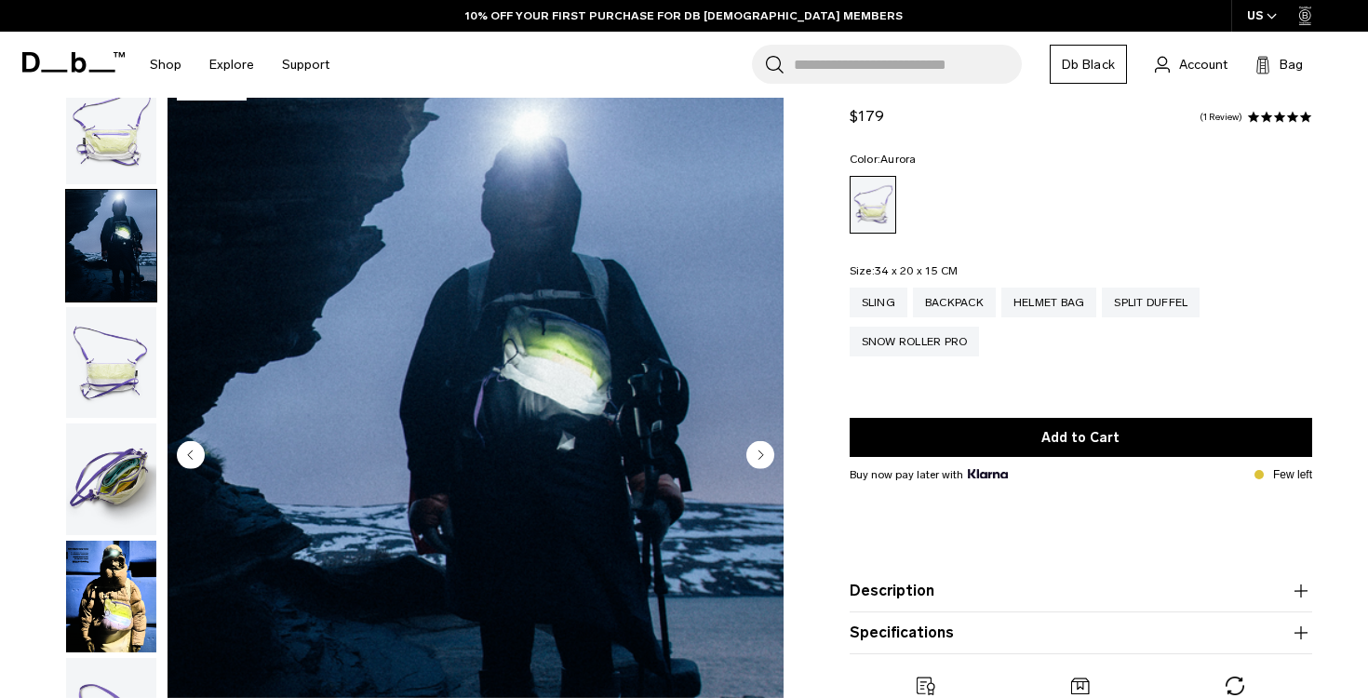
click at [113, 337] on img "button" at bounding box center [111, 363] width 90 height 112
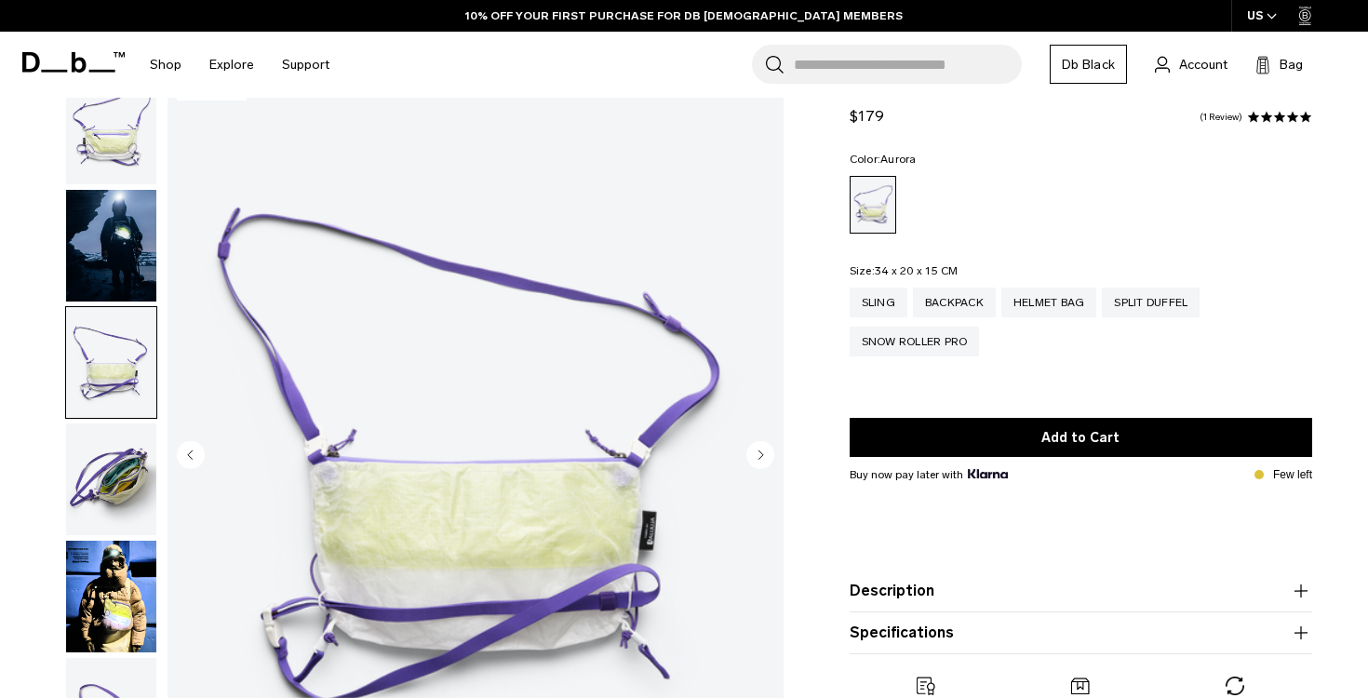
click at [121, 448] on img "button" at bounding box center [111, 479] width 90 height 112
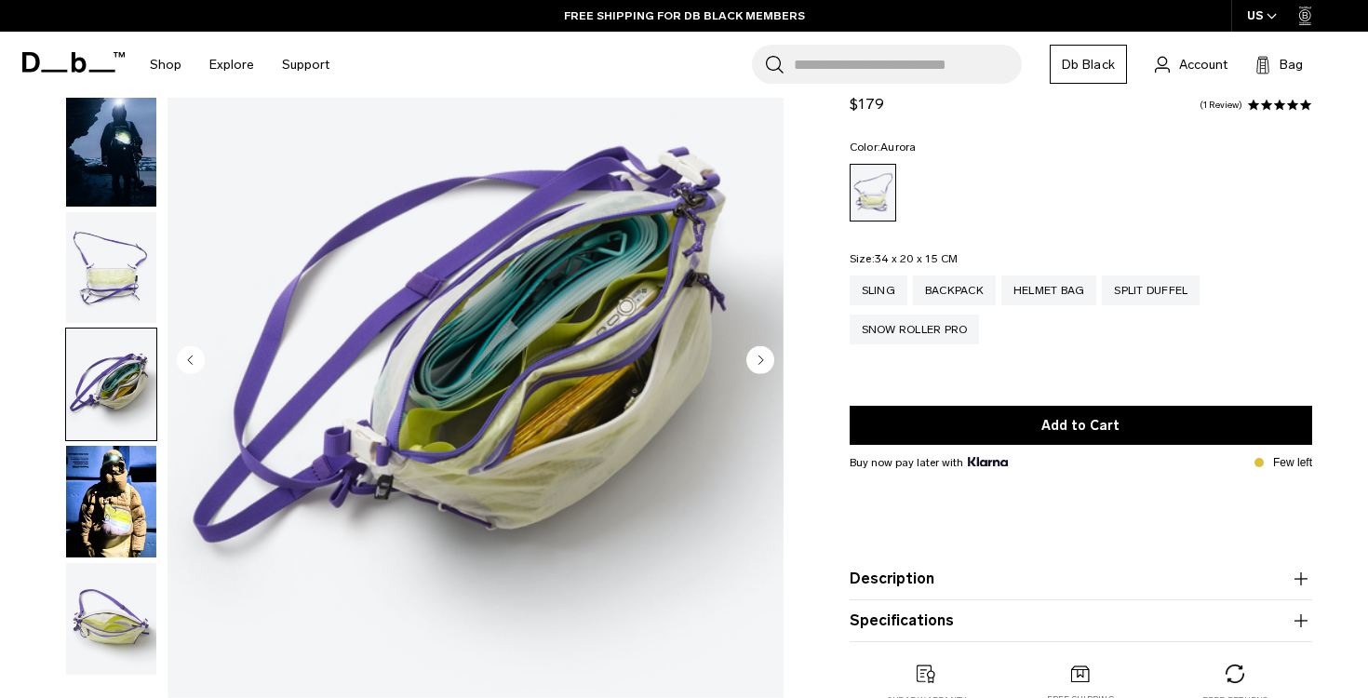
scroll to position [153, 0]
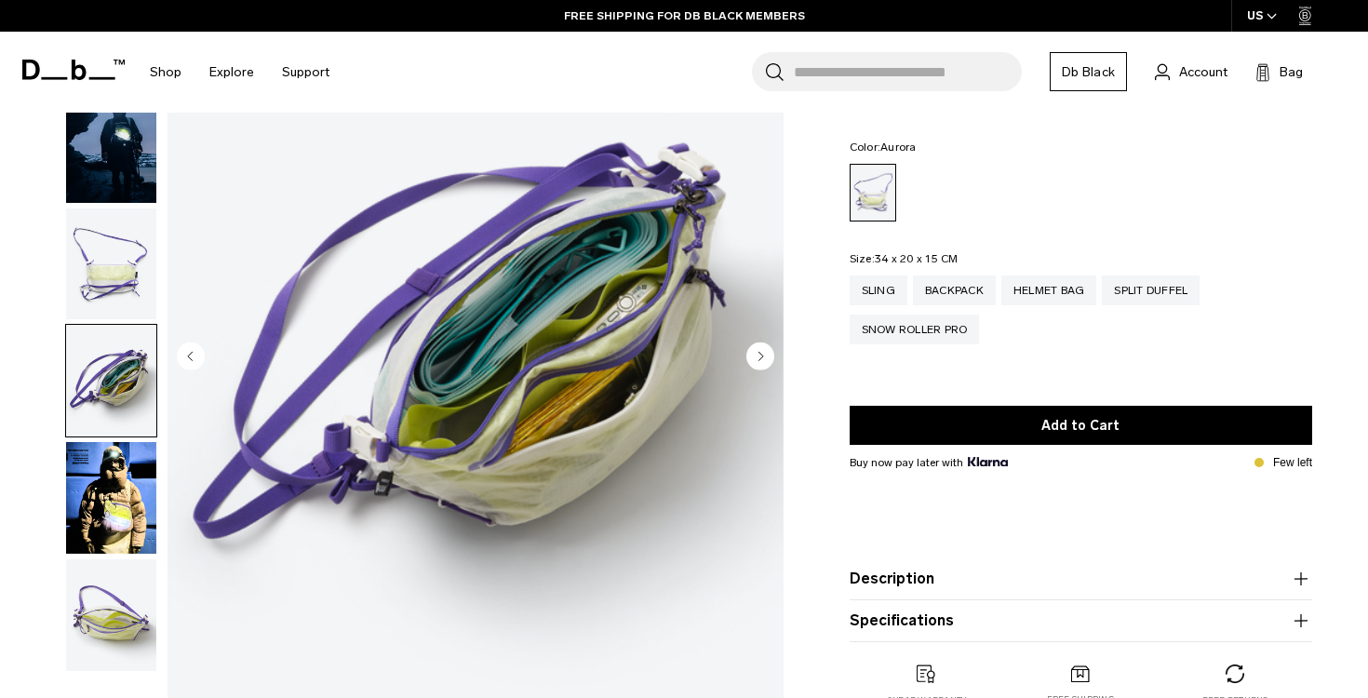
click at [124, 487] on img "button" at bounding box center [111, 498] width 90 height 112
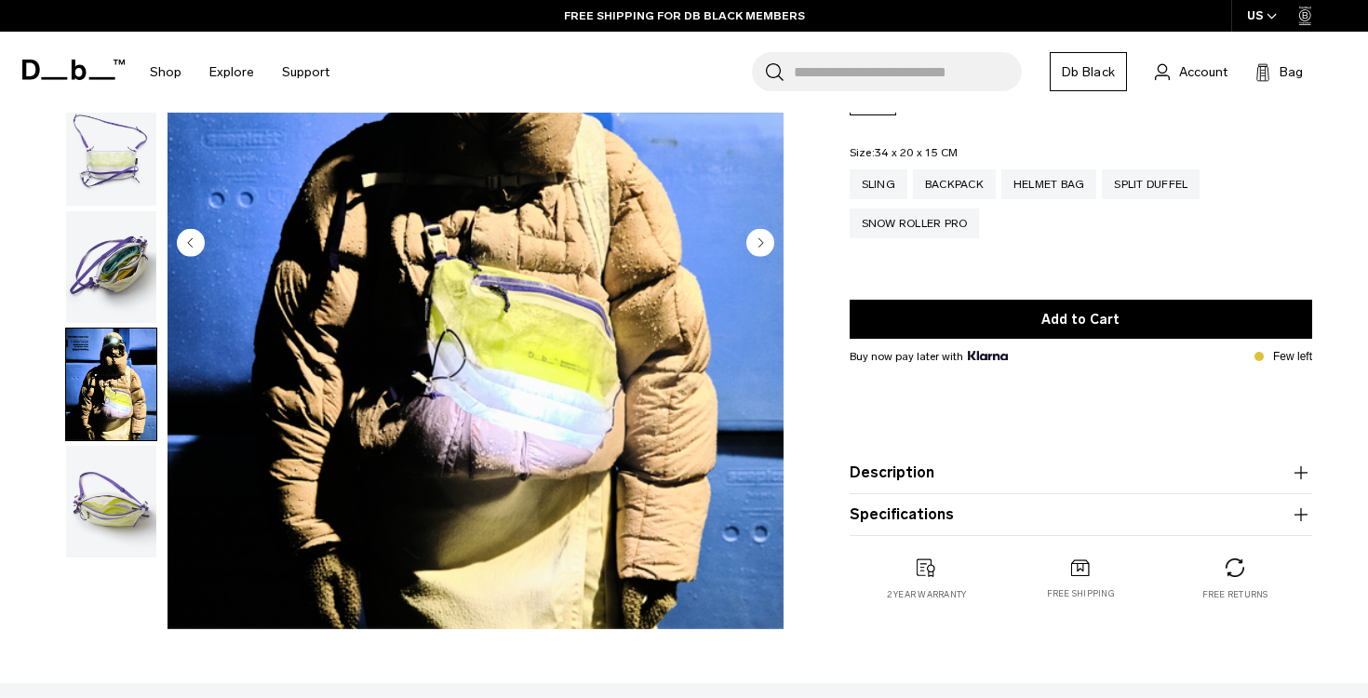
scroll to position [267, 0]
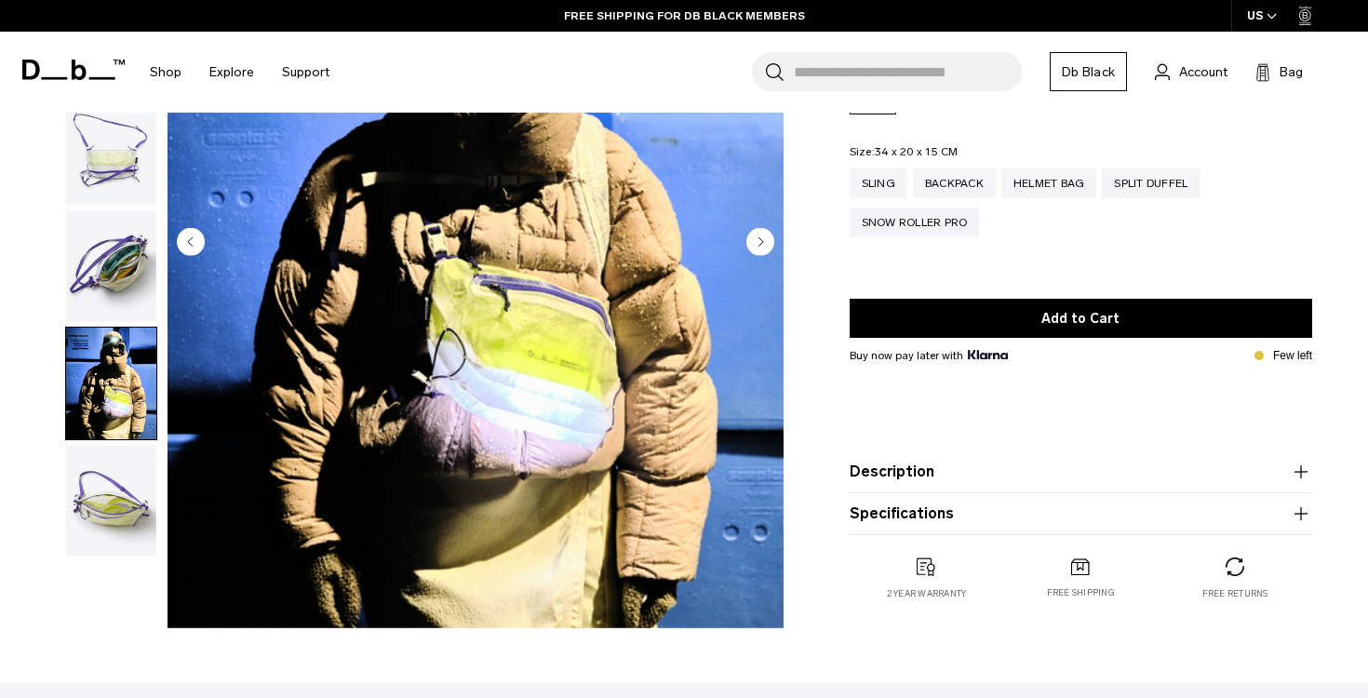
click at [131, 504] on img "button" at bounding box center [111, 501] width 90 height 112
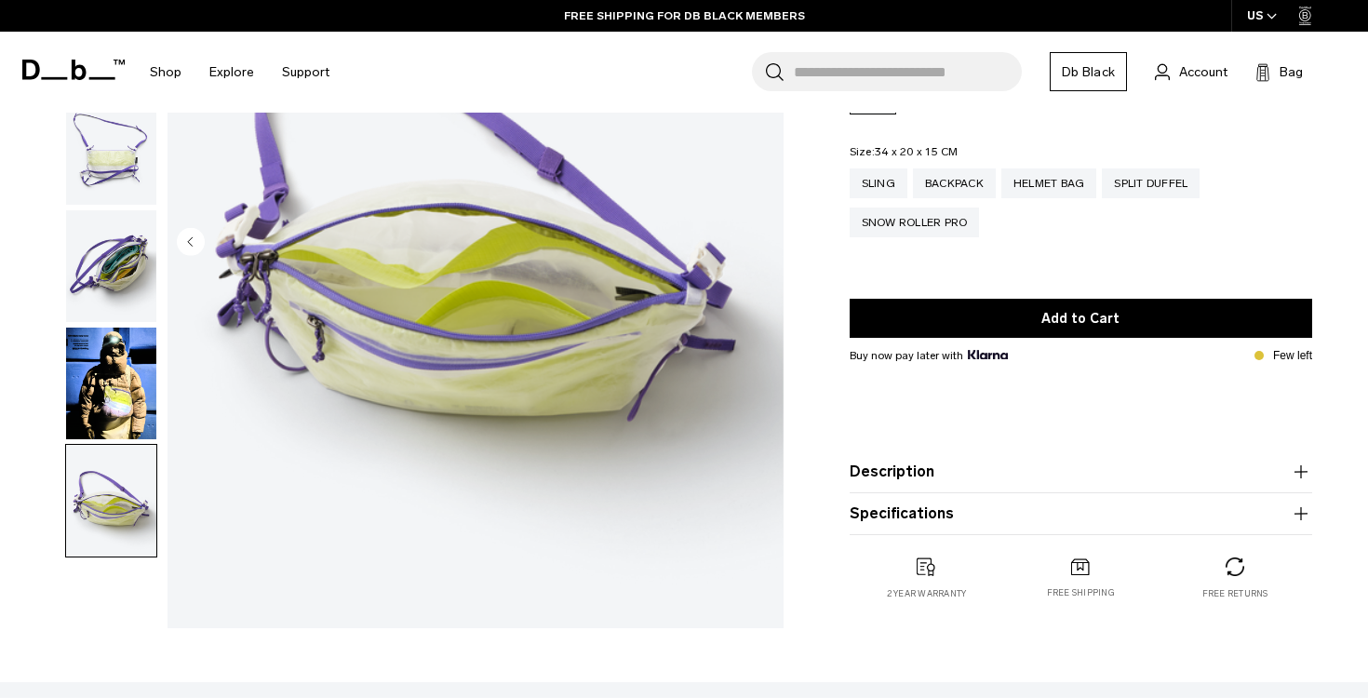
scroll to position [0, 0]
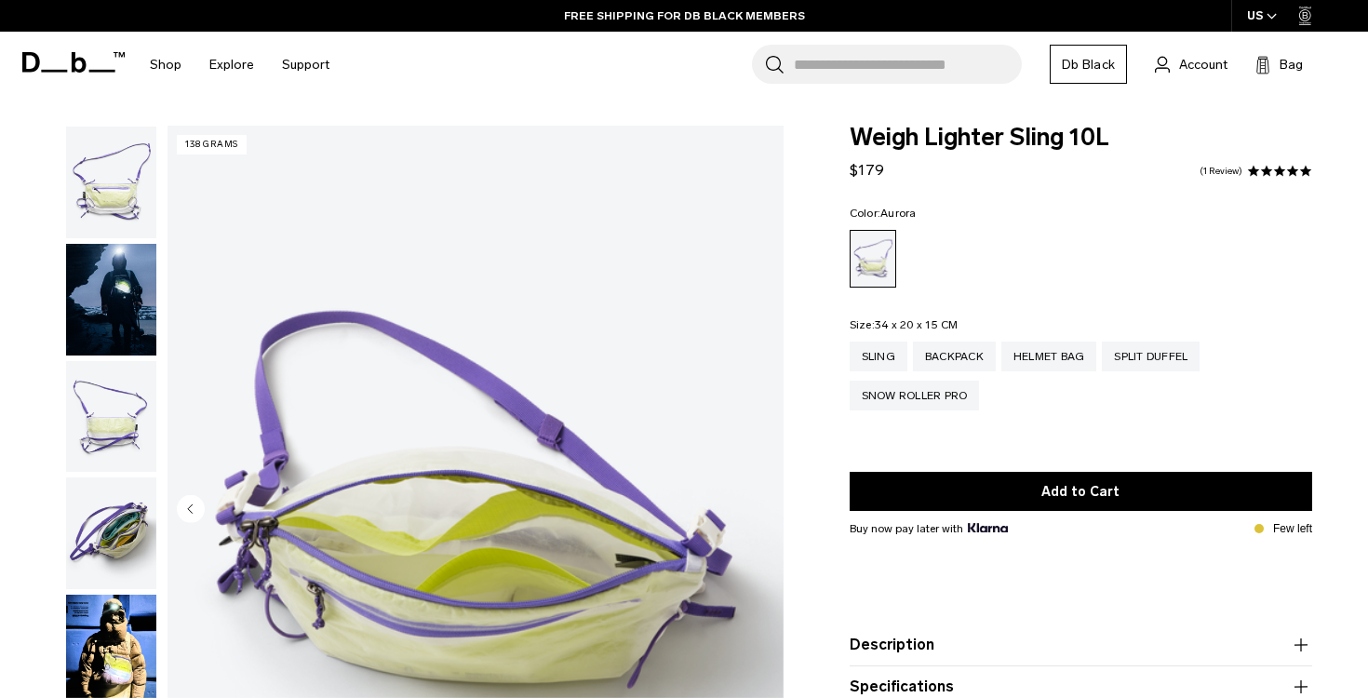
click at [114, 261] on img "button" at bounding box center [111, 300] width 90 height 112
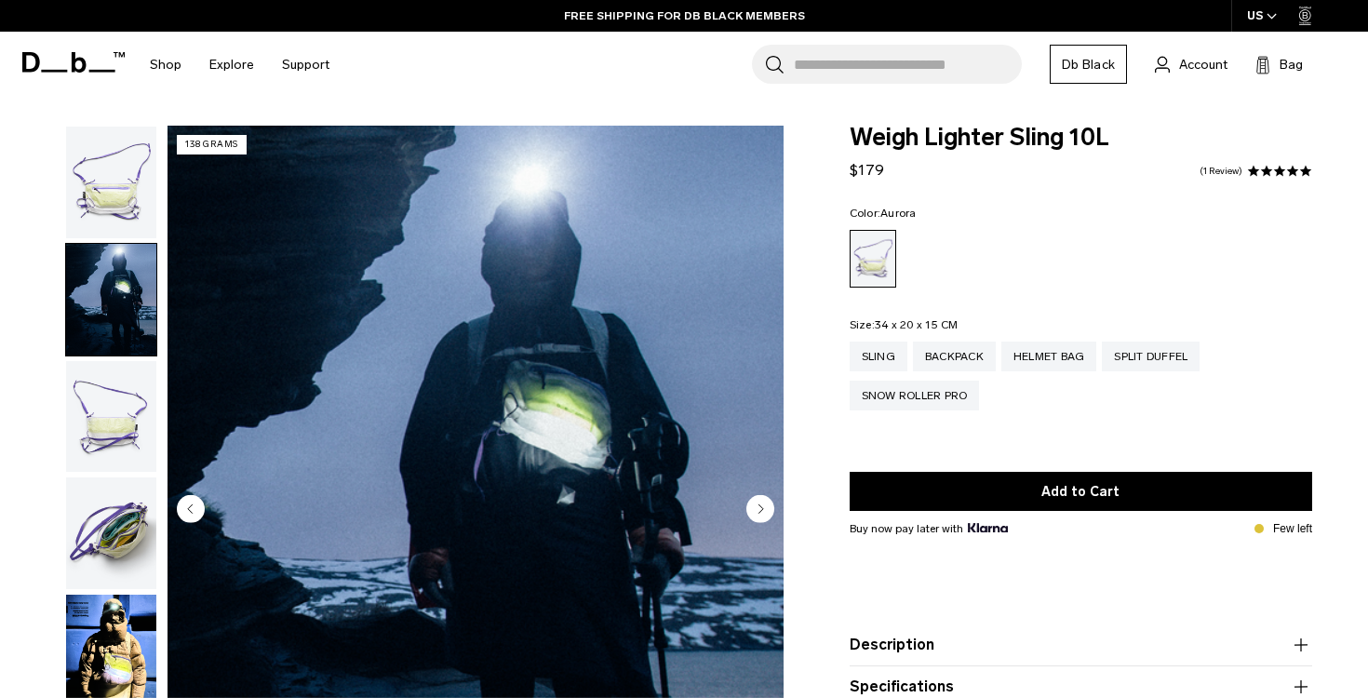
click at [119, 209] on img "button" at bounding box center [111, 183] width 90 height 112
